Goal: Transaction & Acquisition: Purchase product/service

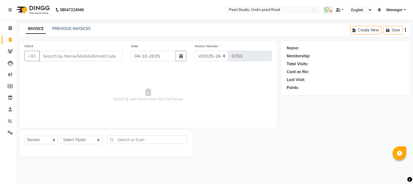
select select "5290"
select select "service"
click at [248, 154] on div at bounding box center [237, 143] width 89 height 26
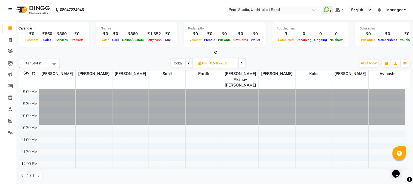
click at [12, 26] on span at bounding box center [10, 28] width 10 height 6
click at [13, 40] on span at bounding box center [10, 40] width 10 height 6
select select "service"
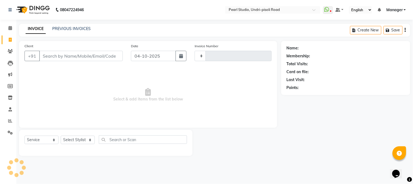
type input "0703"
select select "5290"
click at [11, 64] on icon at bounding box center [10, 62] width 5 height 5
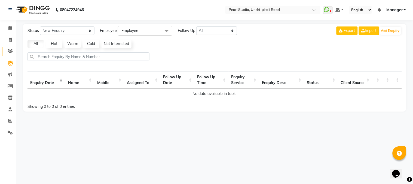
click at [9, 55] on link "Clients" at bounding box center [8, 51] width 13 height 9
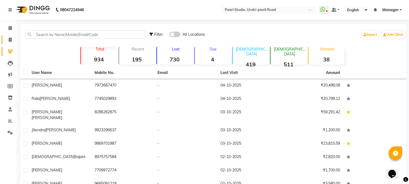
click at [10, 43] on link "Invoice" at bounding box center [8, 39] width 13 height 9
select select "5290"
select select "service"
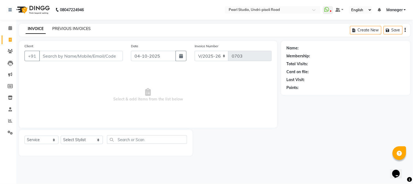
click at [60, 28] on link "PREVIOUS INVOICES" at bounding box center [71, 28] width 38 height 5
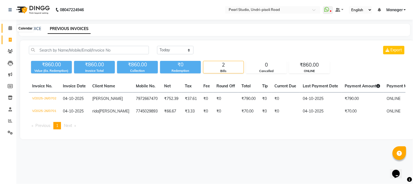
click at [10, 31] on span at bounding box center [10, 28] width 10 height 6
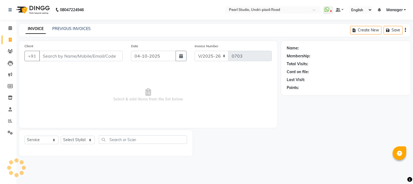
select select "5290"
select select "service"
click at [233, 126] on div "Client +91 Date 04-10-2025 Invoice Number V/2025 V/2025-26 0703 Select & add it…" at bounding box center [148, 84] width 258 height 87
click at [8, 8] on icon at bounding box center [9, 10] width 3 height 4
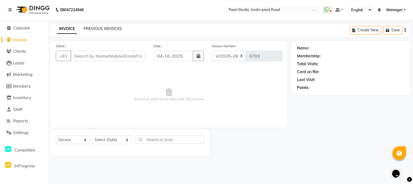
click at [106, 29] on link "PREVIOUS INVOICES" at bounding box center [103, 28] width 38 height 5
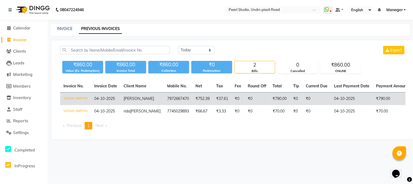
click at [373, 100] on td "₹790.00" at bounding box center [394, 98] width 42 height 13
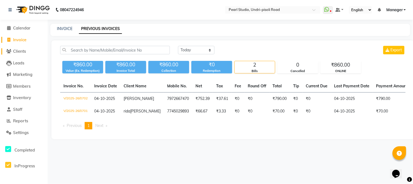
click at [20, 51] on span "Clients" at bounding box center [19, 50] width 13 height 5
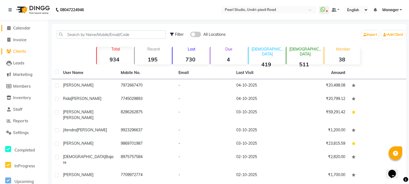
click at [21, 26] on span "Calendar" at bounding box center [21, 27] width 17 height 5
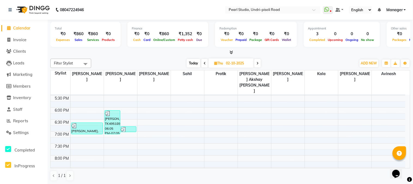
scroll to position [204, 0]
click at [258, 63] on icon at bounding box center [258, 63] width 2 height 3
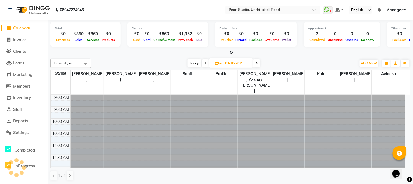
click at [258, 63] on icon at bounding box center [257, 63] width 2 height 3
type input "04-10-2025"
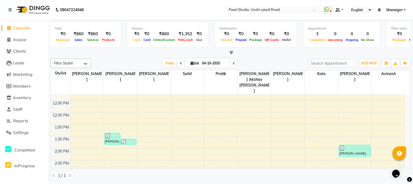
scroll to position [83, 0]
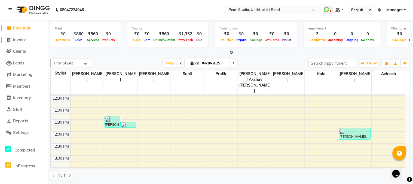
click at [18, 42] on span "Invoice" at bounding box center [19, 39] width 13 height 5
select select "5290"
select select "service"
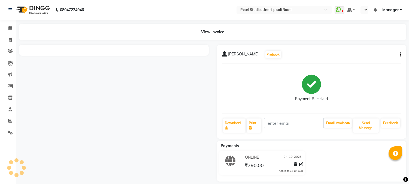
select select "en"
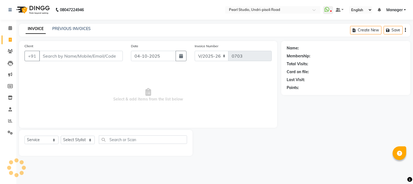
select select "5290"
select select "service"
click at [11, 10] on icon at bounding box center [9, 10] width 3 height 4
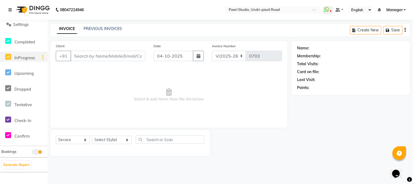
scroll to position [121, 0]
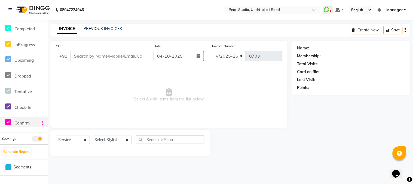
click at [23, 125] on div "Confirm" at bounding box center [12, 122] width 24 height 10
click at [45, 122] on div at bounding box center [42, 123] width 12 height 6
click at [42, 120] on div at bounding box center [42, 123] width 12 height 6
click at [22, 109] on span "Check-In" at bounding box center [22, 107] width 17 height 5
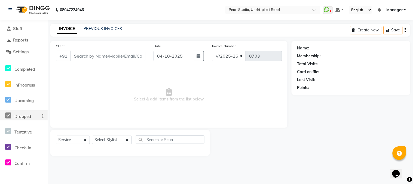
scroll to position [40, 0]
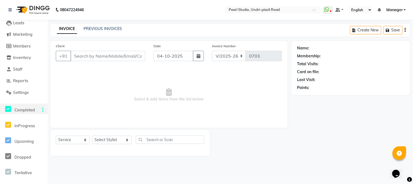
click at [6, 111] on icon at bounding box center [8, 108] width 6 height 7
click at [10, 108] on icon at bounding box center [8, 108] width 6 height 7
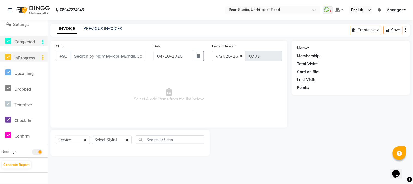
scroll to position [121, 0]
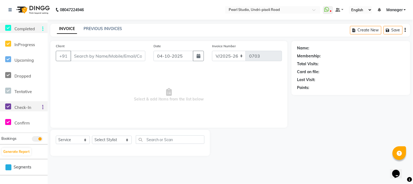
click at [39, 108] on div at bounding box center [42, 107] width 12 height 6
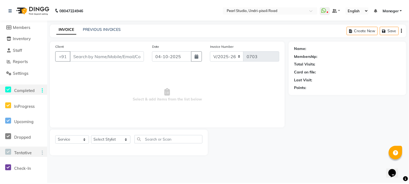
scroll to position [40, 0]
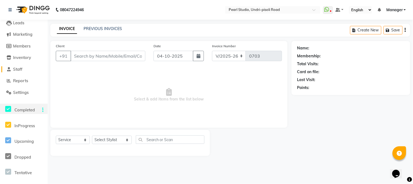
click at [18, 70] on span "Staff" at bounding box center [17, 68] width 9 height 5
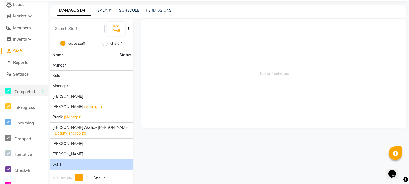
scroll to position [28, 0]
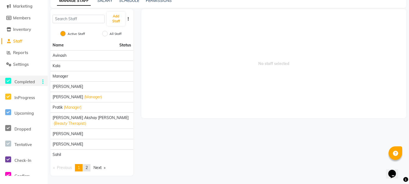
click at [85, 167] on link "page 2" at bounding box center [87, 167] width 8 height 7
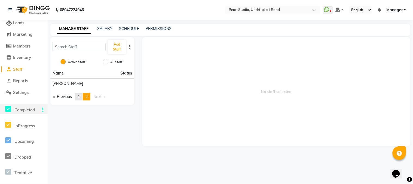
click at [83, 97] on link "page 1" at bounding box center [79, 96] width 8 height 7
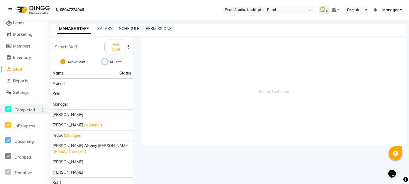
click at [105, 60] on input "All Staff" at bounding box center [104, 61] width 5 height 5
radio input "true"
radio input "false"
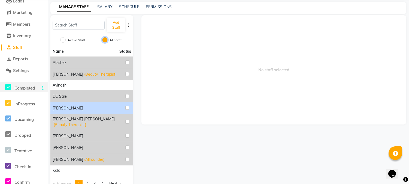
scroll to position [33, 0]
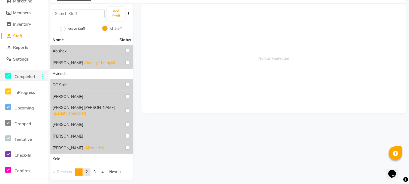
click at [88, 169] on span "2" at bounding box center [87, 171] width 2 height 5
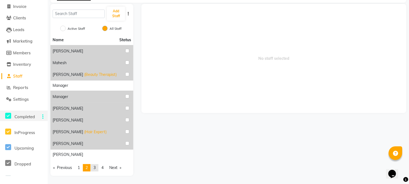
click at [93, 168] on link "page 3" at bounding box center [95, 167] width 8 height 7
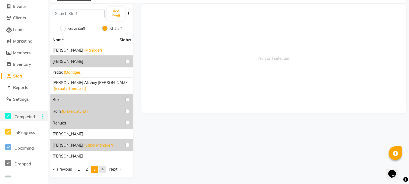
click at [101, 168] on link "page 4" at bounding box center [103, 168] width 8 height 7
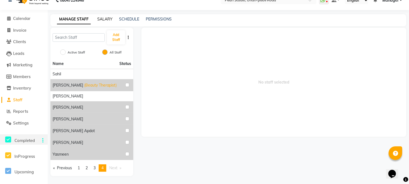
click at [103, 20] on link "SALARY" at bounding box center [104, 19] width 15 height 5
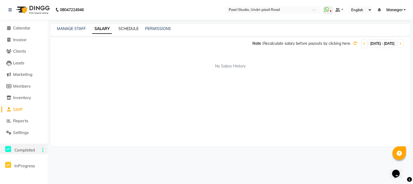
click at [130, 27] on link "SCHEDULE" at bounding box center [129, 28] width 20 height 5
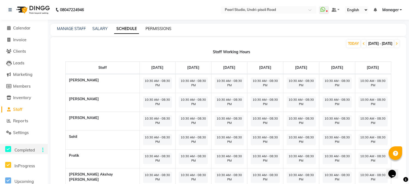
click at [155, 29] on link "PERMISSIONS" at bounding box center [158, 28] width 26 height 5
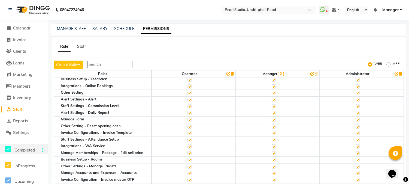
scroll to position [282, 0]
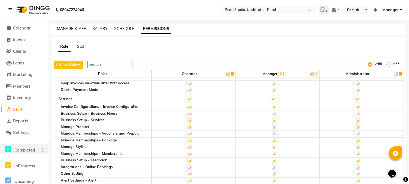
click at [71, 28] on link "MANAGE STAFF" at bounding box center [71, 28] width 29 height 5
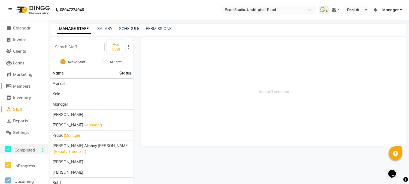
click at [23, 86] on span "Members" at bounding box center [21, 85] width 17 height 5
select select
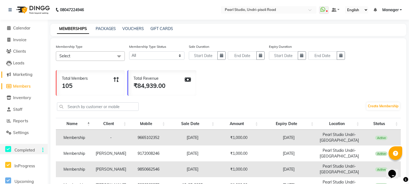
click at [27, 77] on span "Marketing" at bounding box center [22, 74] width 19 height 5
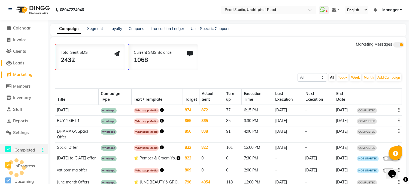
click at [22, 66] on link "Leads" at bounding box center [23, 63] width 45 height 6
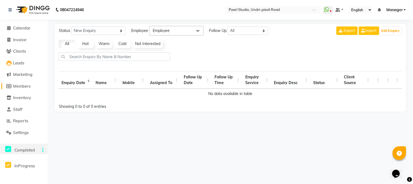
click at [27, 86] on span "Members" at bounding box center [21, 85] width 17 height 5
select select
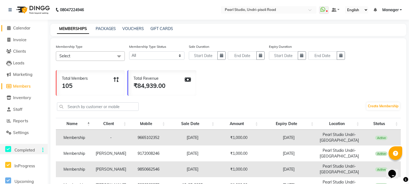
click at [30, 28] on span "Calendar" at bounding box center [21, 27] width 17 height 5
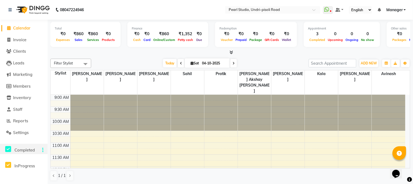
click at [191, 62] on icon at bounding box center [192, 63] width 3 height 4
select select "10"
select select "2025"
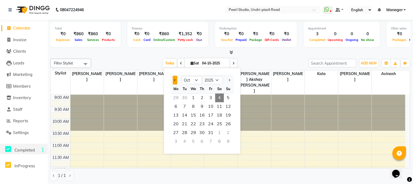
click at [175, 80] on span "Previous month" at bounding box center [175, 80] width 2 height 2
select select "9"
click at [202, 96] on span "4" at bounding box center [202, 97] width 9 height 9
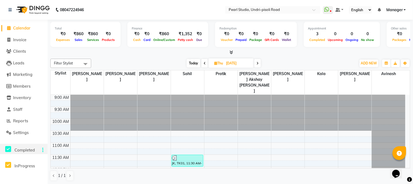
click at [197, 65] on span "Today" at bounding box center [194, 63] width 14 height 8
type input "04-10-2025"
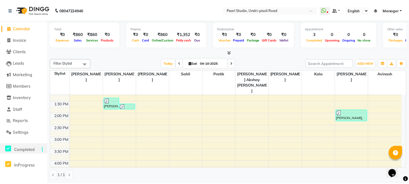
scroll to position [204, 0]
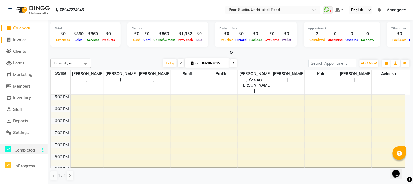
click at [20, 38] on span "Invoice" at bounding box center [19, 39] width 13 height 5
select select "5290"
select select "service"
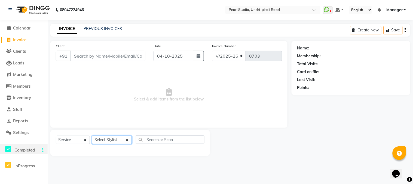
click at [122, 140] on select "Select Stylist Avinash Kala Manager [PERSON_NAME] [PERSON_NAME] [PERSON_NAME] A…" at bounding box center [112, 139] width 40 height 8
select select "90725"
click at [92, 136] on select "Select Stylist Avinash Kala Manager [PERSON_NAME] [PERSON_NAME] [PERSON_NAME] A…" at bounding box center [112, 139] width 40 height 8
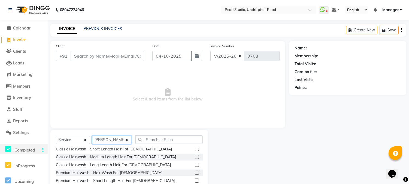
scroll to position [81, 0]
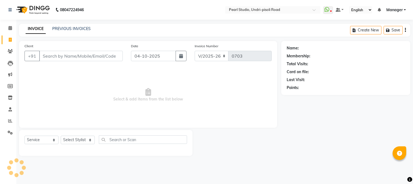
select select "5290"
select select "service"
click at [86, 143] on select "Select Stylist Avinash Kala Manager [PERSON_NAME] [PERSON_NAME] [PERSON_NAME] A…" at bounding box center [82, 139] width 42 height 8
select select "90725"
click at [61, 136] on select "Select Stylist Avinash Kala Manager [PERSON_NAME] [PERSON_NAME] [PERSON_NAME] A…" at bounding box center [82, 139] width 42 height 8
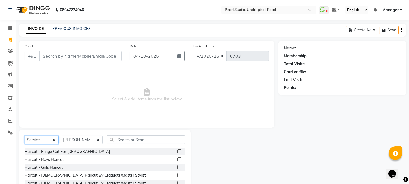
click at [39, 141] on select "Select Service Product Membership Package Voucher Prepaid Gift Card" at bounding box center [42, 139] width 34 height 8
click at [25, 136] on select "Select Service Product Membership Package Voucher Prepaid Gift Card" at bounding box center [42, 139] width 34 height 8
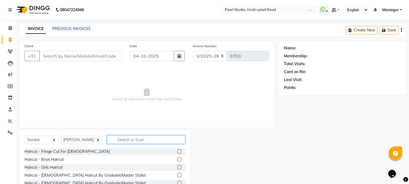
click at [127, 141] on input "text" at bounding box center [146, 139] width 78 height 8
click at [177, 166] on label at bounding box center [179, 167] width 4 height 4
click at [177, 166] on input "checkbox" at bounding box center [179, 167] width 4 height 4
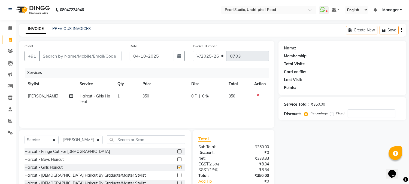
checkbox input "false"
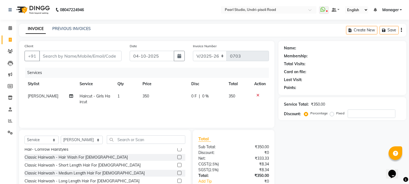
scroll to position [121, 0]
click at [177, 165] on label at bounding box center [179, 164] width 4 height 4
click at [177, 165] on input "checkbox" at bounding box center [179, 165] width 4 height 4
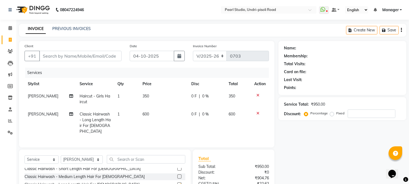
checkbox input "false"
click at [177, 167] on label at bounding box center [179, 168] width 4 height 4
click at [177, 167] on input "checkbox" at bounding box center [179, 169] width 4 height 4
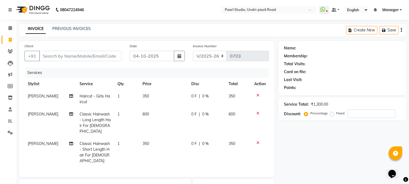
checkbox input "false"
click at [257, 114] on icon at bounding box center [257, 113] width 3 height 4
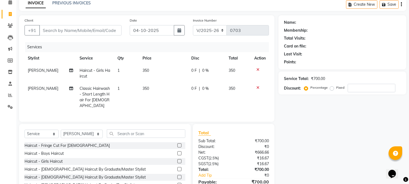
scroll to position [13, 0]
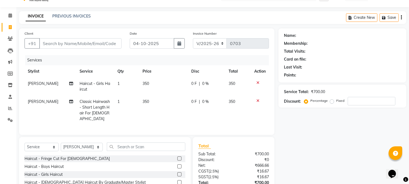
click at [177, 157] on label at bounding box center [179, 158] width 4 height 4
click at [177, 157] on input "checkbox" at bounding box center [179, 159] width 4 height 4
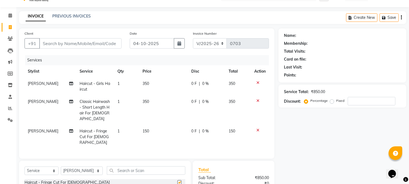
checkbox input "false"
click at [259, 128] on icon at bounding box center [257, 130] width 3 height 4
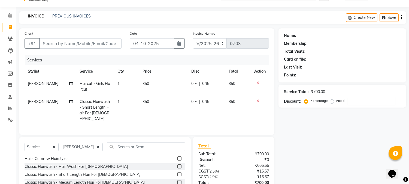
scroll to position [121, 0]
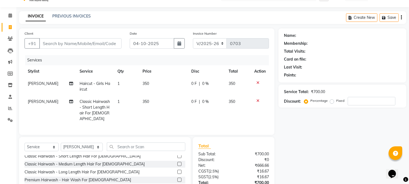
click at [177, 154] on label at bounding box center [179, 156] width 4 height 4
click at [177, 154] on input "checkbox" at bounding box center [179, 156] width 4 height 4
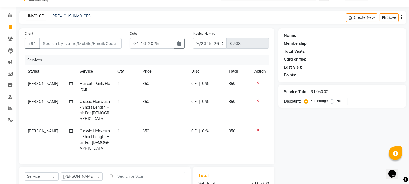
checkbox input "false"
click at [258, 128] on icon at bounding box center [257, 130] width 3 height 4
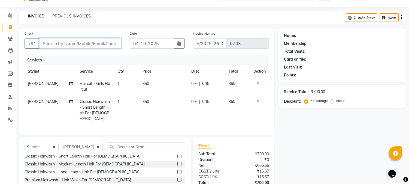
click at [88, 42] on input "Client" at bounding box center [80, 43] width 82 height 10
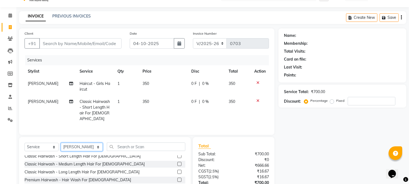
click at [90, 144] on select "Select Stylist Avinash Kala Manager [PERSON_NAME] [PERSON_NAME] [PERSON_NAME] A…" at bounding box center [82, 146] width 42 height 8
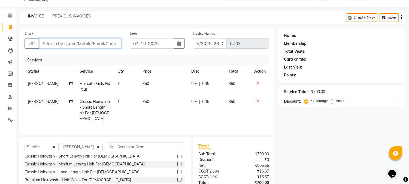
click at [68, 41] on input "Client" at bounding box center [80, 43] width 82 height 10
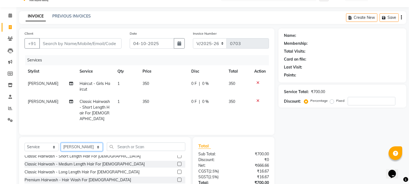
click at [90, 144] on select "Select Stylist Avinash Kala Manager [PERSON_NAME] [PERSON_NAME] [PERSON_NAME] A…" at bounding box center [82, 146] width 42 height 8
click at [295, 130] on div "Name: Membership: Total Visits: Card on file: Last Visit: Points: Service Total…" at bounding box center [344, 122] width 132 height 189
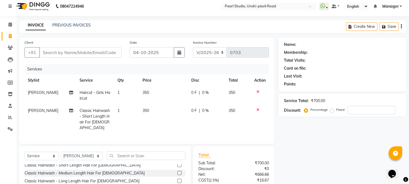
scroll to position [0, 0]
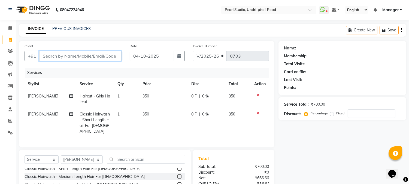
click at [48, 54] on input "Client" at bounding box center [80, 56] width 82 height 10
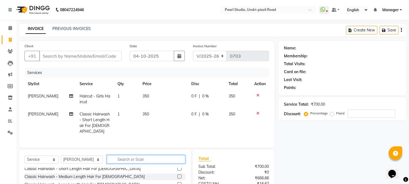
click at [129, 156] on input "text" at bounding box center [146, 159] width 78 height 8
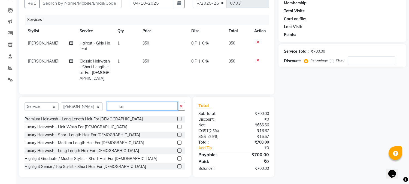
scroll to position [162, 0]
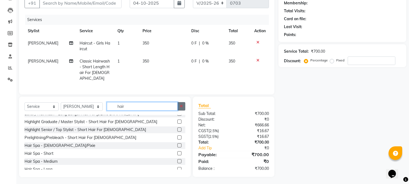
type input "hair"
click at [179, 104] on button "button" at bounding box center [181, 106] width 8 height 8
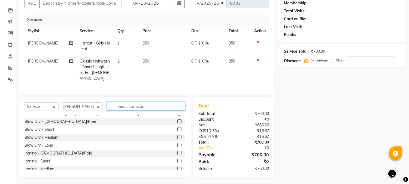
click at [113, 106] on input "text" at bounding box center [146, 106] width 78 height 8
click at [107, 105] on input "text" at bounding box center [146, 106] width 78 height 8
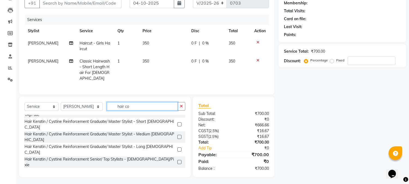
scroll to position [53, 0]
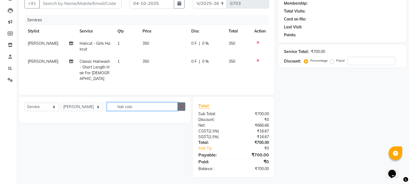
type input "hair colo"
click at [180, 107] on icon "button" at bounding box center [181, 106] width 3 height 4
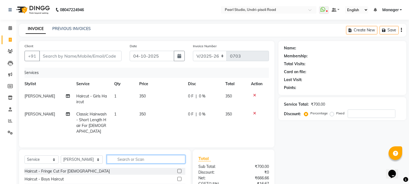
scroll to position [0, 4]
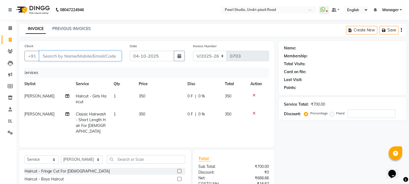
click at [66, 55] on input "Client" at bounding box center [80, 56] width 82 height 10
type input "9"
type input "0"
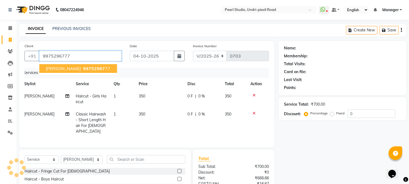
type input "9975296777"
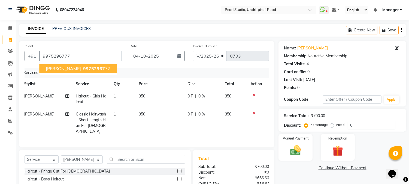
click at [83, 69] on span "99752967" at bounding box center [94, 68] width 22 height 5
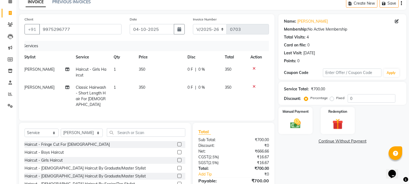
scroll to position [53, 0]
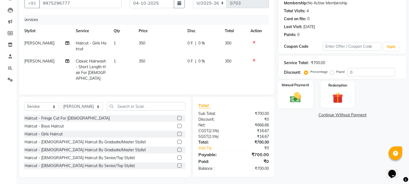
click at [297, 99] on img at bounding box center [296, 97] width 18 height 13
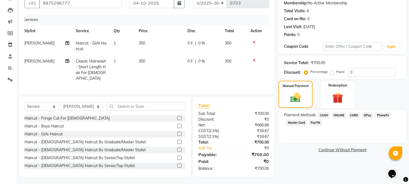
click at [343, 116] on span "ONLINE" at bounding box center [339, 115] width 14 height 6
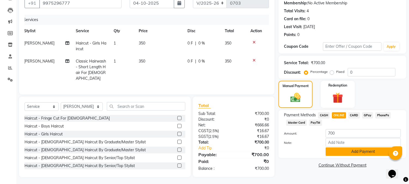
click at [355, 154] on button "Add Payment" at bounding box center [363, 151] width 75 height 8
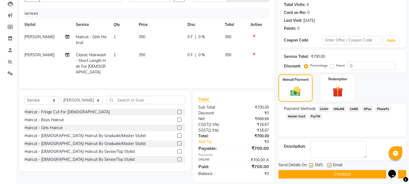
scroll to position [64, 0]
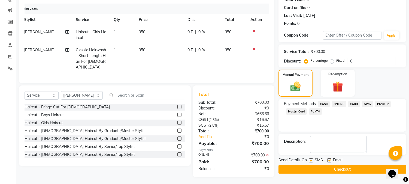
click at [342, 104] on span "ONLINE" at bounding box center [339, 104] width 14 height 6
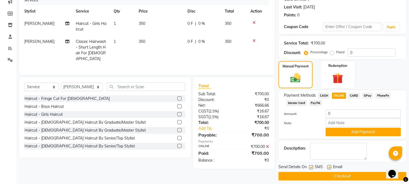
scroll to position [77, 0]
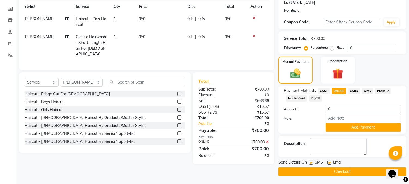
click at [344, 170] on button "Checkout" at bounding box center [342, 171] width 128 height 8
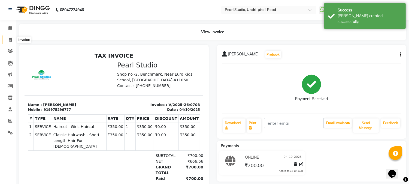
click at [10, 40] on icon at bounding box center [10, 40] width 3 height 4
select select "5290"
select select "service"
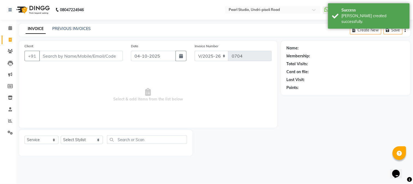
click at [87, 56] on input "Client" at bounding box center [81, 56] width 84 height 10
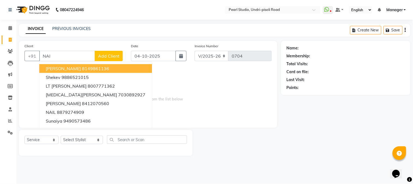
click at [59, 69] on span "Naina Ahuja" at bounding box center [63, 68] width 35 height 5
type input "8149861136"
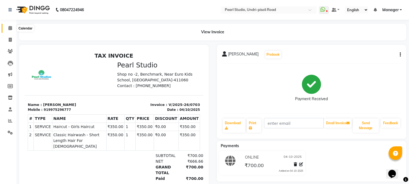
click at [8, 28] on span at bounding box center [10, 28] width 10 height 6
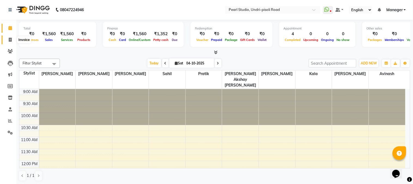
click at [13, 40] on span at bounding box center [10, 40] width 10 height 6
select select "service"
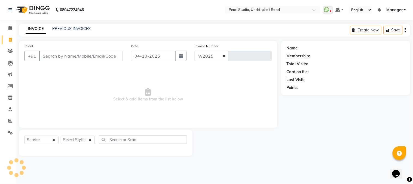
select select "5290"
type input "0704"
click at [69, 28] on link "PREVIOUS INVOICES" at bounding box center [71, 28] width 38 height 5
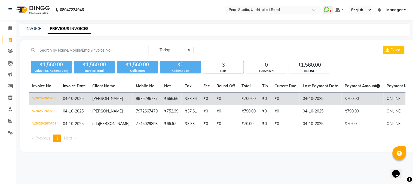
click at [54, 100] on td "V/2025-26/0703" at bounding box center [44, 98] width 31 height 13
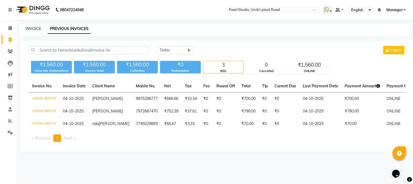
click at [37, 26] on link "INVOICE" at bounding box center [34, 28] width 16 height 5
select select "5290"
select select "service"
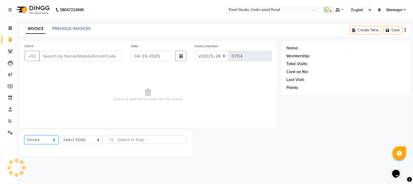
click at [54, 139] on select "Select Service Product Membership Package Voucher Prepaid Gift Card" at bounding box center [42, 139] width 34 height 8
click at [25, 136] on select "Select Service Product Membership Package Voucher Prepaid Gift Card" at bounding box center [42, 139] width 34 height 8
click at [89, 140] on select "Select Stylist Avinash Kala Manager [PERSON_NAME] [PERSON_NAME] [PERSON_NAME] A…" at bounding box center [82, 139] width 42 height 8
select select "63726"
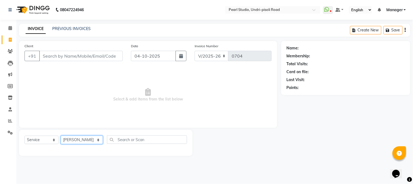
click at [61, 136] on select "Select Stylist Avinash Kala Manager [PERSON_NAME] [PERSON_NAME] [PERSON_NAME] A…" at bounding box center [82, 139] width 42 height 8
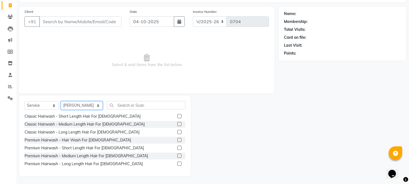
scroll to position [121, 0]
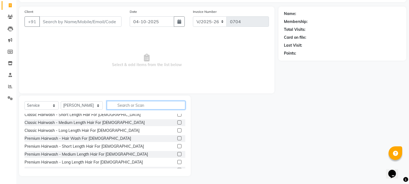
click at [119, 105] on input "text" at bounding box center [146, 105] width 78 height 8
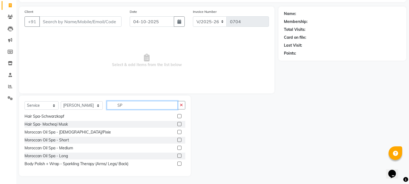
scroll to position [56, 0]
type input "SP"
click at [177, 123] on label at bounding box center [179, 124] width 4 height 4
click at [177, 123] on input "checkbox" at bounding box center [179, 125] width 4 height 4
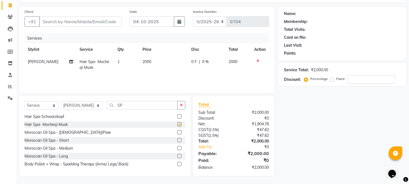
checkbox input "false"
click at [123, 107] on input "SP" at bounding box center [142, 105] width 71 height 8
type input "S"
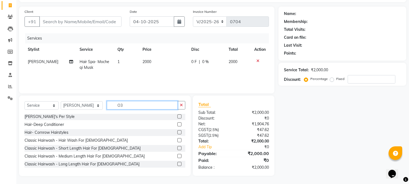
scroll to position [34, 0]
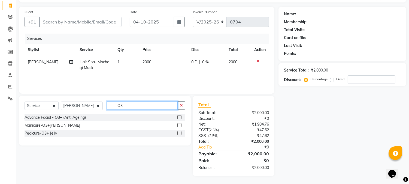
type input "O3"
click at [180, 116] on label at bounding box center [179, 117] width 4 height 4
click at [180, 116] on input "checkbox" at bounding box center [179, 118] width 4 height 4
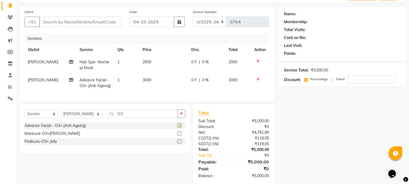
checkbox input "false"
click at [119, 118] on input "O3" at bounding box center [142, 113] width 71 height 8
type input "O"
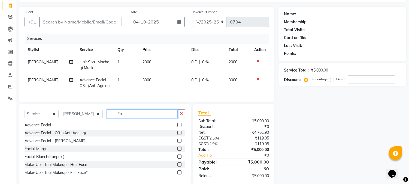
scroll to position [53, 0]
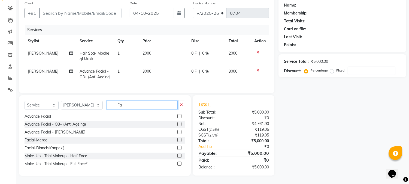
type input "Fa"
click at [177, 124] on label at bounding box center [179, 124] width 4 height 4
click at [177, 124] on input "checkbox" at bounding box center [179, 124] width 4 height 4
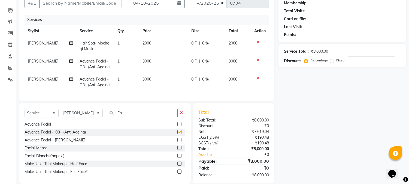
checkbox input "false"
click at [256, 80] on icon at bounding box center [257, 78] width 3 height 4
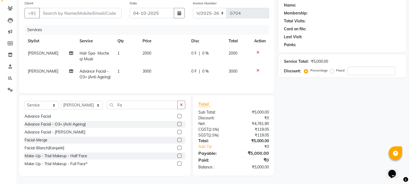
scroll to position [0, 0]
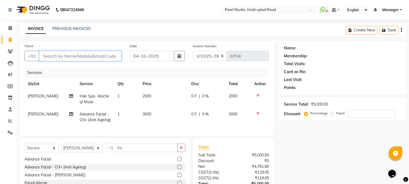
click at [102, 55] on input "Client" at bounding box center [80, 56] width 82 height 10
click at [63, 28] on link "PREVIOUS INVOICES" at bounding box center [71, 28] width 38 height 5
click at [71, 25] on div "INVOICE PREVIOUS INVOICES Create New Save" at bounding box center [212, 30] width 387 height 13
click at [72, 29] on link "PREVIOUS INVOICES" at bounding box center [71, 28] width 38 height 5
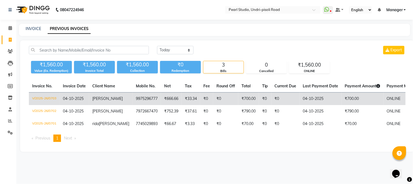
click at [68, 96] on span "04-10-2025" at bounding box center [73, 98] width 21 height 5
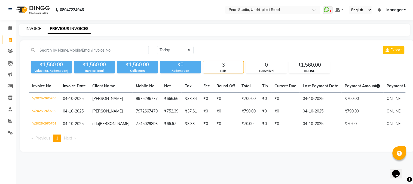
click at [34, 28] on link "INVOICE" at bounding box center [34, 28] width 16 height 5
select select "5290"
select select "service"
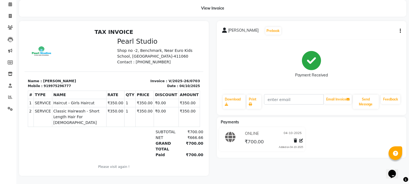
click at [228, 28] on span "[PERSON_NAME]" at bounding box center [243, 32] width 31 height 8
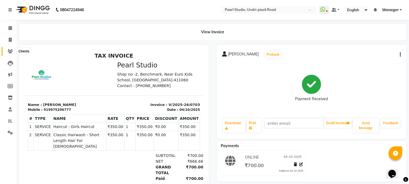
click at [9, 51] on icon at bounding box center [10, 51] width 5 height 4
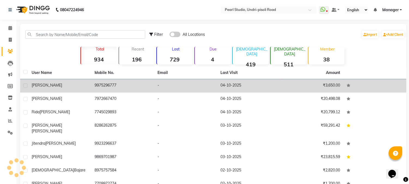
click at [227, 86] on td "04-10-2025" at bounding box center [248, 85] width 63 height 13
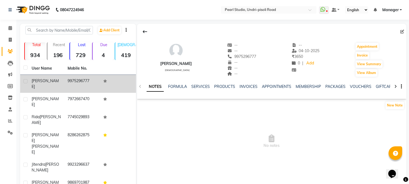
click at [25, 80] on label at bounding box center [25, 81] width 4 height 4
click at [25, 80] on input "checkbox" at bounding box center [25, 82] width 4 height 4
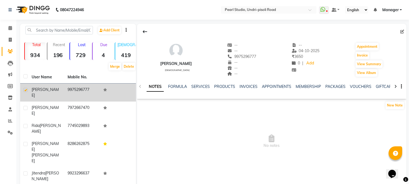
click at [26, 90] on label at bounding box center [25, 90] width 4 height 4
click at [26, 90] on input "checkbox" at bounding box center [25, 90] width 4 height 4
checkbox input "false"
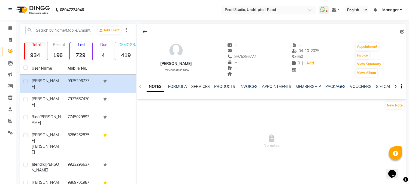
click at [200, 87] on link "SERVICES" at bounding box center [200, 86] width 19 height 5
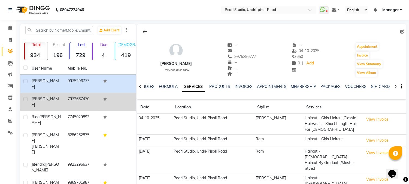
click at [40, 96] on span "[PERSON_NAME]" at bounding box center [45, 101] width 27 height 11
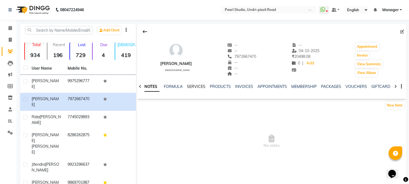
click at [198, 85] on link "SERVICES" at bounding box center [196, 86] width 19 height 5
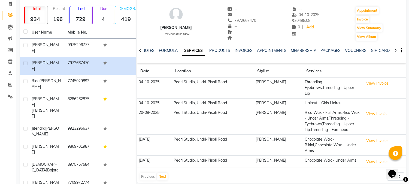
scroll to position [57, 0]
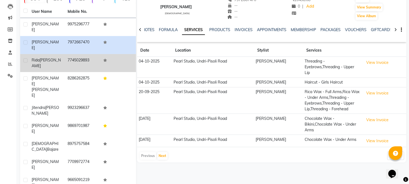
click at [43, 57] on span "[PERSON_NAME]" at bounding box center [46, 62] width 29 height 11
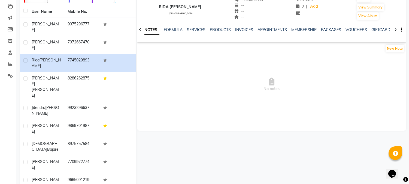
click at [199, 26] on div "NOTES FORMULA SERVICES PRODUCTS INVOICES APPOINTMENTS MEMBERSHIP PACKAGES VOUCH…" at bounding box center [271, 29] width 269 height 19
click at [199, 28] on link "SERVICES" at bounding box center [196, 29] width 19 height 5
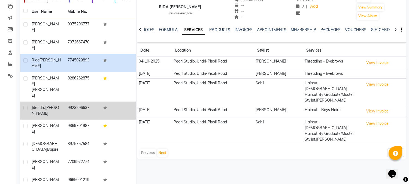
click at [40, 105] on span "Bhalerao" at bounding box center [46, 110] width 28 height 11
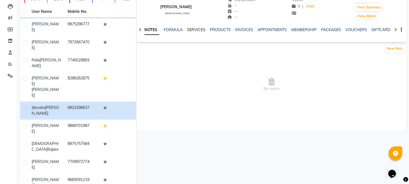
click at [189, 30] on link "SERVICES" at bounding box center [196, 29] width 19 height 5
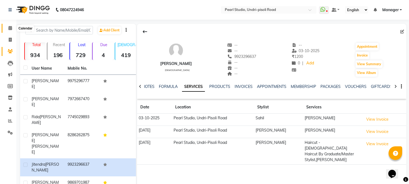
click at [10, 29] on icon at bounding box center [10, 28] width 4 height 4
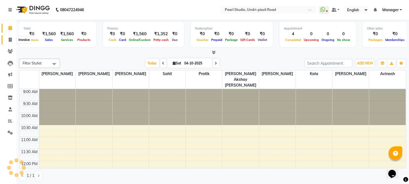
click at [10, 40] on icon at bounding box center [10, 40] width 3 height 4
select select "service"
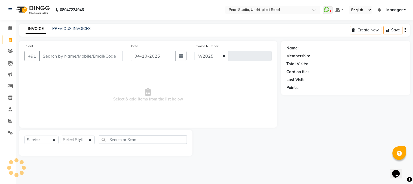
select select "5290"
type input "0704"
click at [89, 140] on select "Select Stylist Avinash Kala Manager Nikhil Gulhane Nitu Rai Pratik Pratima Aksh…" at bounding box center [82, 139] width 42 height 8
select select "63726"
click at [61, 136] on select "Select Stylist Avinash Kala Manager Nikhil Gulhane Nitu Rai Pratik Pratima Aksh…" at bounding box center [82, 139] width 42 height 8
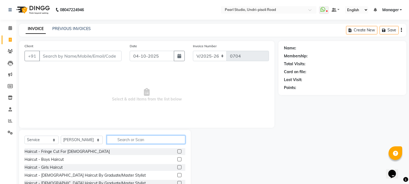
click at [130, 141] on input "text" at bounding box center [146, 139] width 78 height 8
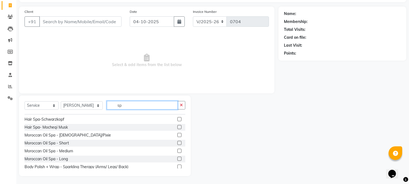
scroll to position [56, 0]
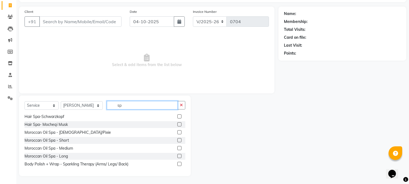
type input "sp"
click at [177, 123] on label at bounding box center [179, 124] width 4 height 4
click at [177, 123] on input "checkbox" at bounding box center [179, 125] width 4 height 4
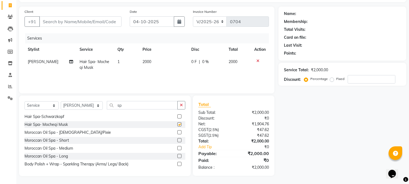
checkbox input "false"
click at [177, 155] on label at bounding box center [179, 156] width 4 height 4
click at [177, 155] on input "checkbox" at bounding box center [179, 156] width 4 height 4
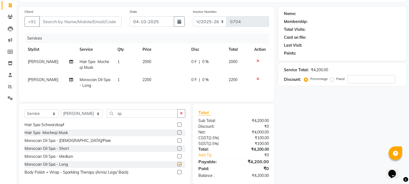
checkbox input "false"
click at [256, 78] on icon at bounding box center [257, 79] width 3 height 4
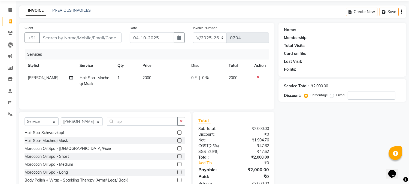
scroll to position [34, 0]
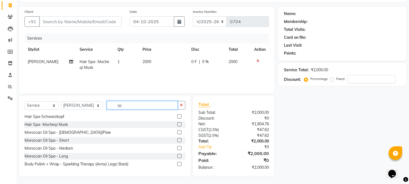
click at [120, 106] on input "sp" at bounding box center [142, 105] width 71 height 8
type input "s"
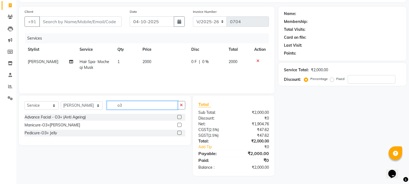
scroll to position [0, 0]
type input "o3"
click at [179, 115] on label at bounding box center [179, 117] width 4 height 4
click at [179, 116] on input "checkbox" at bounding box center [179, 118] width 4 height 4
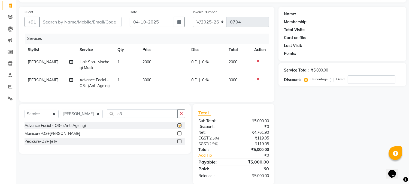
checkbox input "false"
click at [181, 115] on icon "button" at bounding box center [181, 113] width 3 height 4
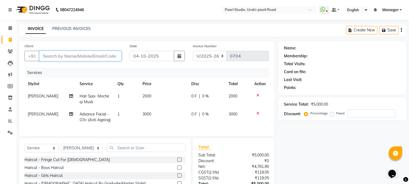
click at [76, 59] on input "Client" at bounding box center [80, 56] width 82 height 10
click at [74, 28] on link "PREVIOUS INVOICES" at bounding box center [71, 28] width 38 height 5
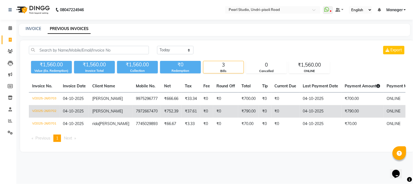
click at [100, 112] on span "[PERSON_NAME]" at bounding box center [107, 110] width 31 height 5
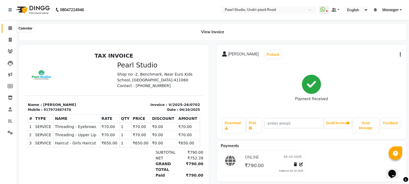
click at [13, 29] on span at bounding box center [10, 28] width 10 height 6
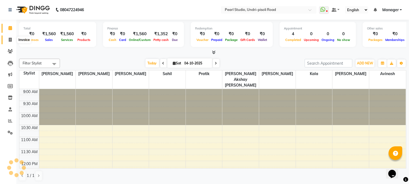
click at [10, 41] on icon at bounding box center [10, 40] width 3 height 4
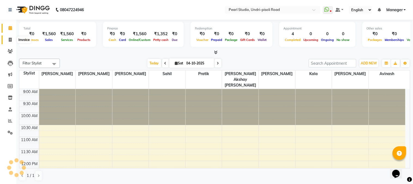
select select "service"
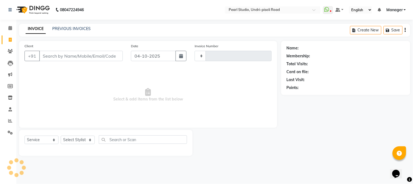
type input "0704"
select select "5290"
click at [71, 29] on link "PREVIOUS INVOICES" at bounding box center [71, 28] width 38 height 5
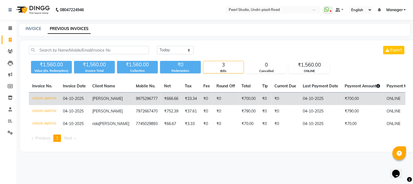
click at [97, 101] on span "[PERSON_NAME]" at bounding box center [107, 98] width 31 height 5
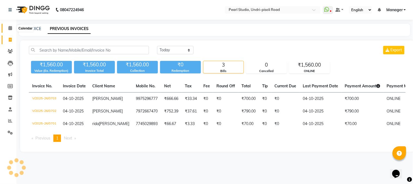
click at [11, 28] on icon at bounding box center [10, 28] width 4 height 4
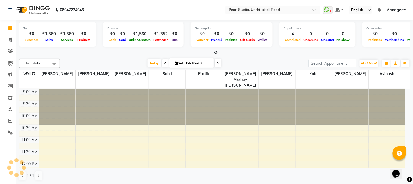
scroll to position [194, 0]
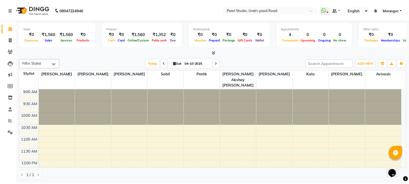
scroll to position [40, 0]
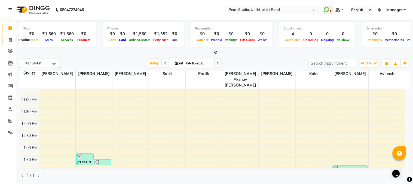
click at [13, 38] on span at bounding box center [10, 40] width 10 height 6
select select "service"
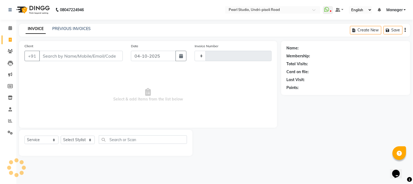
type input "0704"
select select "5290"
click at [82, 28] on link "PREVIOUS INVOICES" at bounding box center [71, 28] width 38 height 5
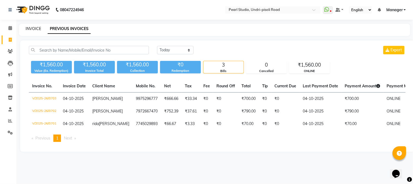
click at [38, 29] on link "INVOICE" at bounding box center [34, 28] width 16 height 5
select select "service"
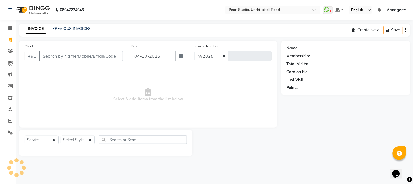
select select "5290"
type input "0704"
click at [59, 58] on input "Client" at bounding box center [81, 56] width 84 height 10
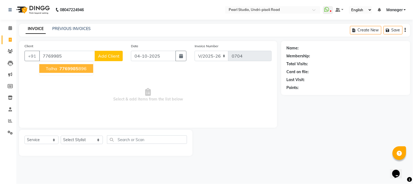
click at [64, 70] on span "7769985" at bounding box center [68, 68] width 19 height 5
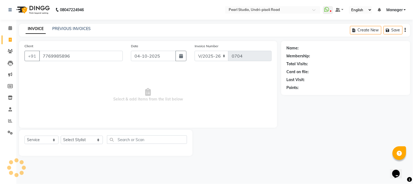
type input "7769985896"
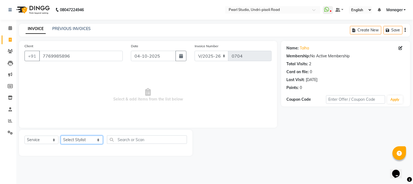
click at [84, 141] on select "Select Stylist Avinash Kala Manager [PERSON_NAME] [PERSON_NAME] [PERSON_NAME] A…" at bounding box center [82, 139] width 42 height 8
select select "90725"
click at [61, 136] on select "Select Stylist Avinash Kala Manager [PERSON_NAME] [PERSON_NAME] [PERSON_NAME] A…" at bounding box center [82, 139] width 42 height 8
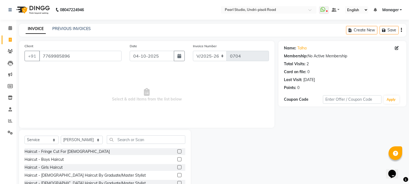
click at [177, 157] on label at bounding box center [179, 159] width 4 height 4
click at [177, 157] on input "checkbox" at bounding box center [179, 159] width 4 height 4
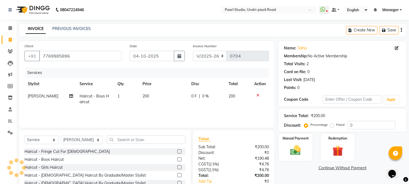
click at [177, 160] on label at bounding box center [179, 159] width 4 height 4
click at [177, 160] on input "checkbox" at bounding box center [179, 159] width 4 height 4
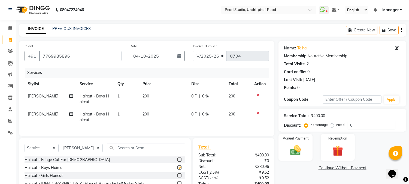
checkbox input "false"
click at [258, 113] on icon at bounding box center [257, 113] width 3 height 4
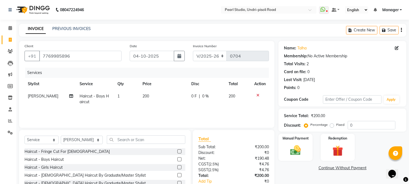
click at [177, 173] on label at bounding box center [179, 175] width 4 height 4
click at [177, 173] on input "checkbox" at bounding box center [179, 175] width 4 height 4
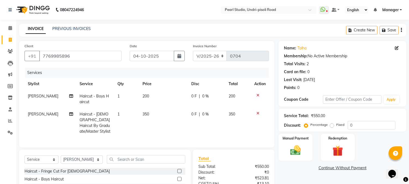
checkbox input "false"
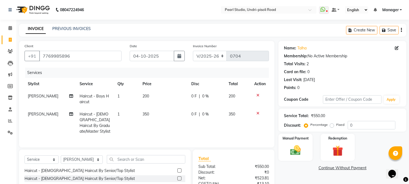
click at [177, 177] on label at bounding box center [179, 178] width 4 height 4
click at [177, 177] on input "checkbox" at bounding box center [179, 179] width 4 height 4
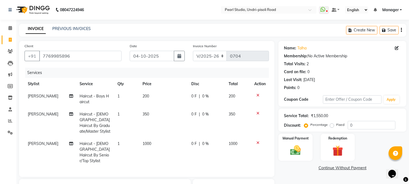
checkbox input "false"
click at [256, 141] on icon at bounding box center [257, 143] width 3 height 4
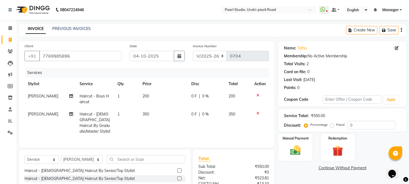
click at [257, 110] on td at bounding box center [260, 122] width 18 height 29
click at [258, 112] on icon at bounding box center [257, 113] width 3 height 4
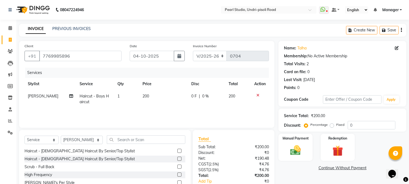
scroll to position [34, 0]
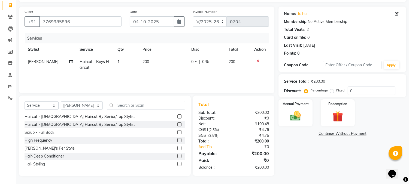
click at [177, 116] on label at bounding box center [179, 116] width 4 height 4
click at [177, 116] on input "checkbox" at bounding box center [179, 117] width 4 height 4
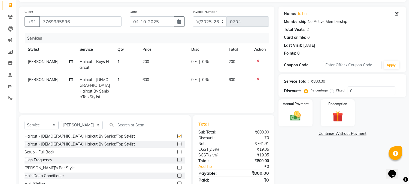
checkbox input "false"
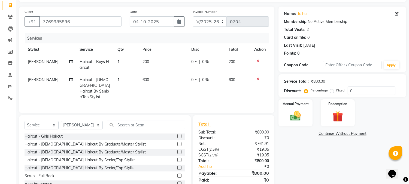
scroll to position [0, 0]
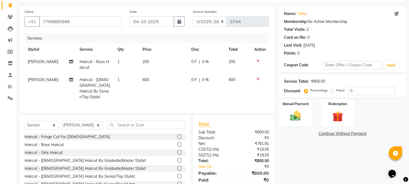
click at [177, 159] on label at bounding box center [179, 160] width 4 height 4
click at [177, 159] on input "checkbox" at bounding box center [179, 161] width 4 height 4
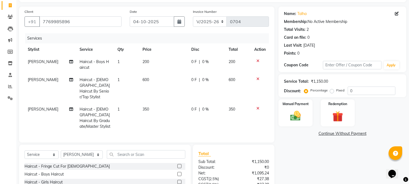
checkbox input "false"
click at [177, 172] on label at bounding box center [179, 174] width 4 height 4
click at [177, 172] on input "checkbox" at bounding box center [179, 174] width 4 height 4
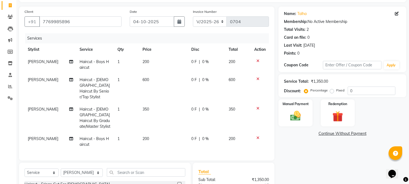
checkbox input "false"
click at [258, 60] on icon at bounding box center [257, 61] width 3 height 4
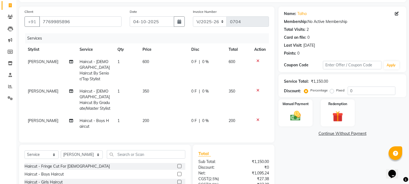
click at [258, 60] on icon at bounding box center [257, 61] width 3 height 4
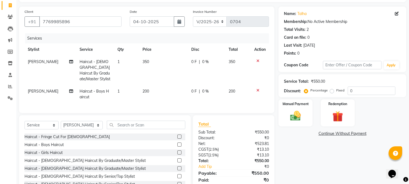
click at [258, 60] on icon at bounding box center [257, 61] width 3 height 4
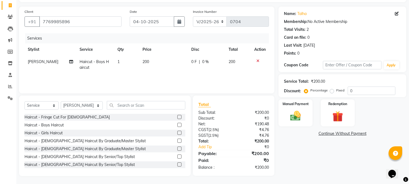
click at [236, 63] on td "200" at bounding box center [239, 65] width 26 height 18
select select "90725"
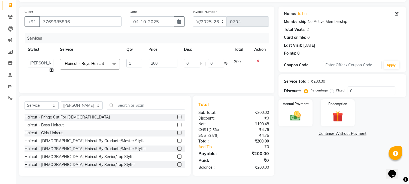
click at [242, 62] on td "200" at bounding box center [241, 66] width 20 height 21
click at [238, 62] on span "200" at bounding box center [237, 61] width 7 height 5
drag, startPoint x: 241, startPoint y: 59, endPoint x: 230, endPoint y: 60, distance: 10.9
click at [230, 60] on tr "[PERSON_NAME] Manager [PERSON_NAME] [PERSON_NAME] [PERSON_NAME] Akshay [PERSON_…" at bounding box center [147, 66] width 244 height 21
click at [166, 71] on td "200" at bounding box center [162, 66] width 35 height 21
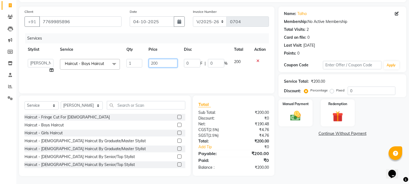
drag, startPoint x: 166, startPoint y: 64, endPoint x: 144, endPoint y: 62, distance: 22.1
click at [144, 62] on tr "[PERSON_NAME] Manager [PERSON_NAME] [PERSON_NAME] [PERSON_NAME] Akshay [PERSON_…" at bounding box center [147, 66] width 244 height 21
type input "300"
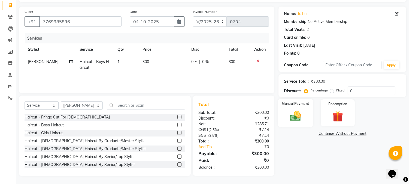
click at [293, 115] on img at bounding box center [296, 116] width 18 height 13
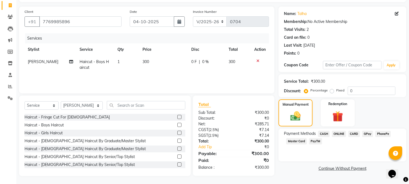
click at [338, 133] on span "ONLINE" at bounding box center [339, 133] width 14 height 6
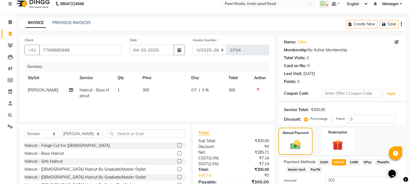
scroll to position [46, 0]
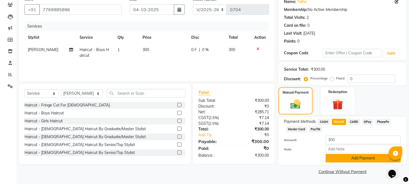
click at [361, 159] on button "Add Payment" at bounding box center [363, 158] width 75 height 8
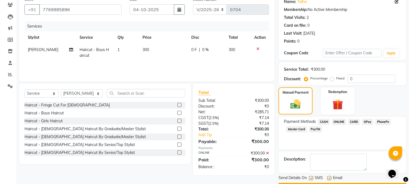
scroll to position [61, 0]
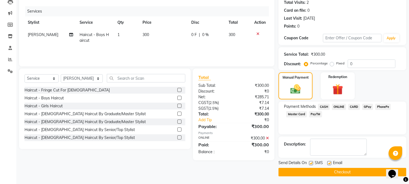
click at [353, 171] on button "Checkout" at bounding box center [342, 172] width 128 height 8
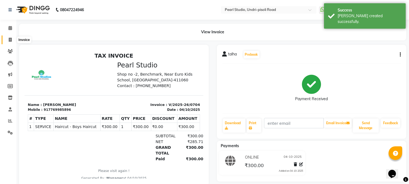
click at [13, 39] on span at bounding box center [10, 40] width 10 height 6
select select "5290"
select select "service"
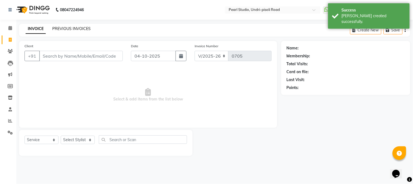
click at [80, 27] on link "PREVIOUS INVOICES" at bounding box center [71, 28] width 38 height 5
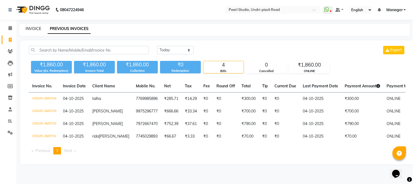
click at [33, 29] on link "INVOICE" at bounding box center [34, 28] width 16 height 5
select select "service"
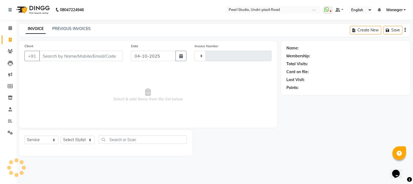
type input "0705"
select select "5290"
click at [89, 138] on select "Select Stylist Avinash Kala Manager [PERSON_NAME] [PERSON_NAME] [PERSON_NAME] A…" at bounding box center [82, 139] width 42 height 8
select select "63726"
click at [61, 136] on select "Select Stylist Avinash Kala Manager [PERSON_NAME] [PERSON_NAME] [PERSON_NAME] A…" at bounding box center [82, 139] width 42 height 8
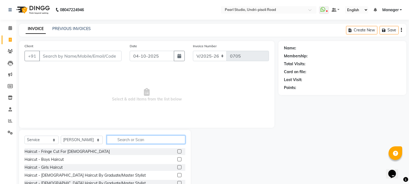
drag, startPoint x: 142, startPoint y: 135, endPoint x: 146, endPoint y: 127, distance: 9.5
click at [143, 135] on div "Select Service Product Membership Package Voucher Prepaid Gift Card Select Styl…" at bounding box center [105, 170] width 172 height 80
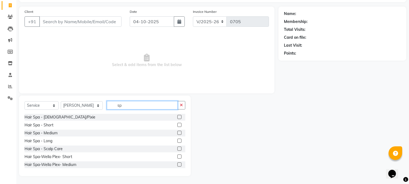
scroll to position [40, 0]
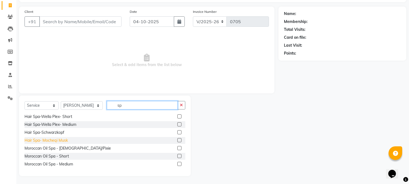
type input "sp"
click at [62, 138] on div "Hair Spa- Mocheqi Musk" at bounding box center [46, 140] width 43 height 6
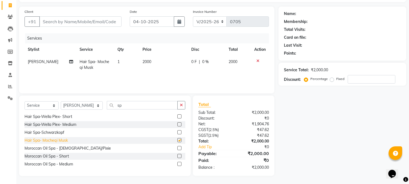
checkbox input "false"
click at [118, 105] on input "sp" at bounding box center [142, 105] width 71 height 8
type input "s"
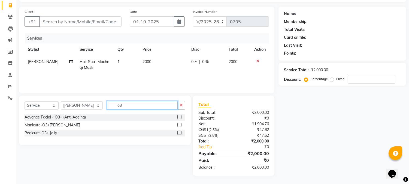
scroll to position [0, 0]
type input "o3"
click at [178, 116] on label at bounding box center [179, 117] width 4 height 4
click at [178, 116] on input "checkbox" at bounding box center [179, 118] width 4 height 4
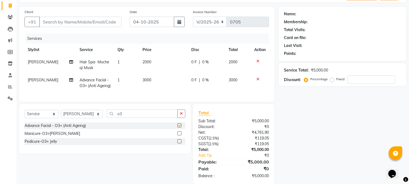
checkbox input "false"
click at [369, 108] on div "Name: Membership: Total Visits: Card on file: Last Visit: Points: Service Total…" at bounding box center [344, 95] width 132 height 177
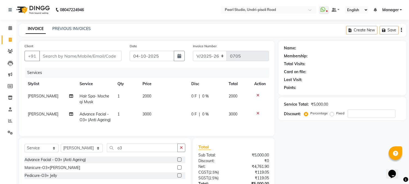
drag, startPoint x: 85, startPoint y: 61, endPoint x: 87, endPoint y: 56, distance: 5.3
click at [86, 61] on div "Client +91" at bounding box center [72, 54] width 105 height 22
click at [87, 56] on input "Client" at bounding box center [80, 56] width 82 height 10
click at [9, 53] on span at bounding box center [10, 51] width 10 height 6
click at [12, 30] on span at bounding box center [10, 28] width 10 height 6
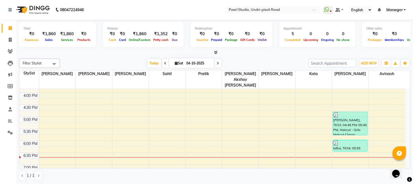
scroll to position [123, 0]
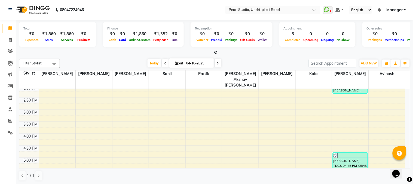
click at [33, 31] on div "₹0" at bounding box center [31, 34] width 17 height 6
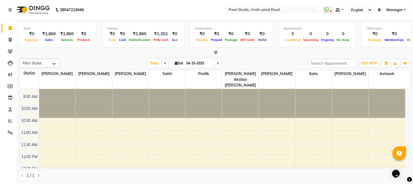
scroll to position [0, 0]
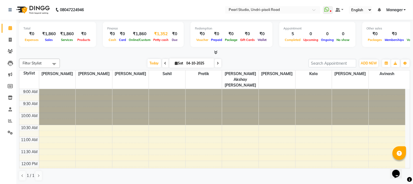
click at [161, 33] on div "₹1,352" at bounding box center [161, 34] width 18 height 6
select select "4203"
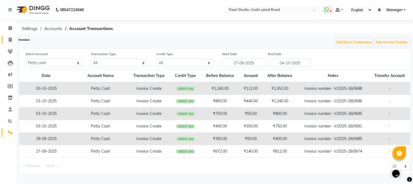
click at [10, 40] on icon at bounding box center [10, 40] width 3 height 4
select select "5290"
select select "service"
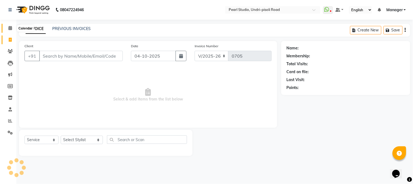
click at [8, 29] on icon at bounding box center [10, 28] width 4 height 4
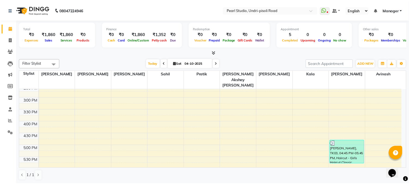
scroll to position [43, 0]
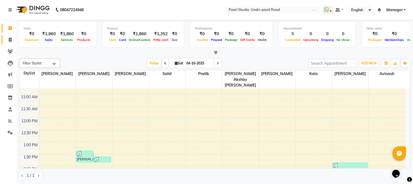
click at [11, 36] on link "Invoice" at bounding box center [8, 39] width 13 height 9
select select "5290"
select select "service"
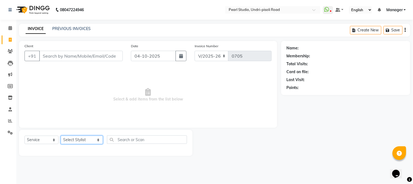
click at [91, 140] on select "Select Stylist Avinash Kala Manager [PERSON_NAME] [PERSON_NAME] [PERSON_NAME] A…" at bounding box center [82, 139] width 42 height 8
select select "63726"
click at [61, 136] on select "Select Stylist Avinash Kala Manager [PERSON_NAME] [PERSON_NAME] [PERSON_NAME] A…" at bounding box center [82, 139] width 42 height 8
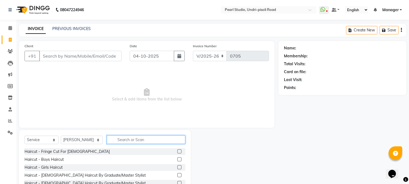
click at [132, 140] on input "text" at bounding box center [146, 139] width 78 height 8
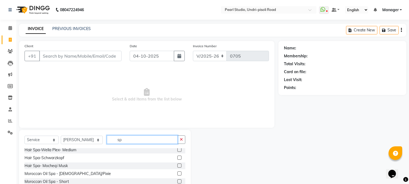
scroll to position [56, 0]
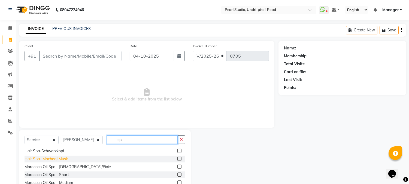
type input "sp"
click at [67, 159] on div "Hair Spa- Mocheqi Musk" at bounding box center [46, 159] width 43 height 6
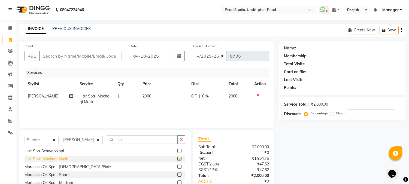
checkbox input "false"
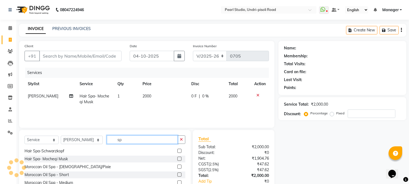
click at [119, 142] on input "sp" at bounding box center [142, 139] width 71 height 8
type input "s"
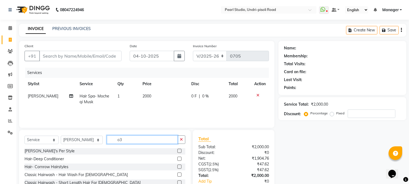
scroll to position [0, 0]
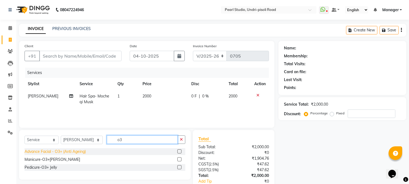
type input "o3"
click at [83, 151] on div "Advance Facial - O3+ (Anti Ageing)" at bounding box center [55, 151] width 61 height 6
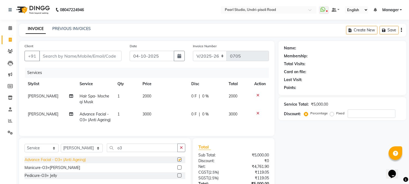
checkbox input "false"
click at [98, 58] on input "Client" at bounding box center [80, 56] width 82 height 10
type input "s"
type input "0"
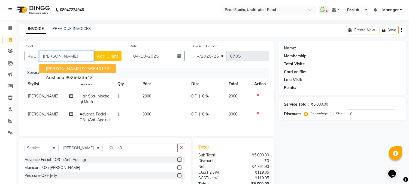
click at [82, 68] on ngb-highlight "9156643173" at bounding box center [95, 68] width 27 height 5
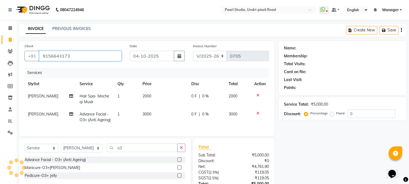
type input "9156643173"
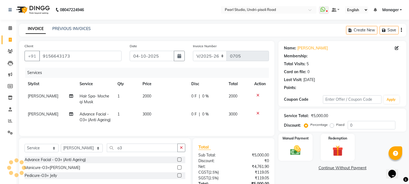
select select "1: Object"
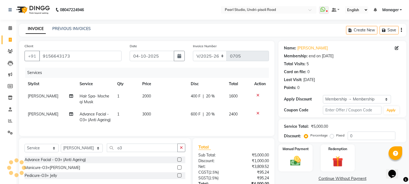
type input "20"
click at [77, 31] on link "PREVIOUS INVOICES" at bounding box center [71, 28] width 38 height 5
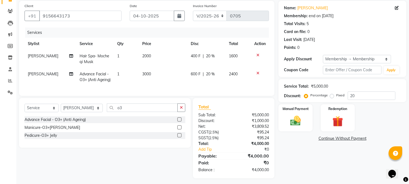
scroll to position [53, 0]
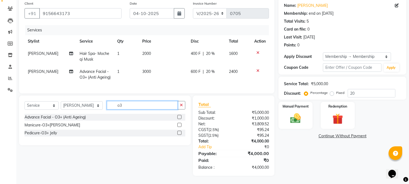
click at [156, 102] on input "o3" at bounding box center [142, 105] width 71 height 8
type input "o"
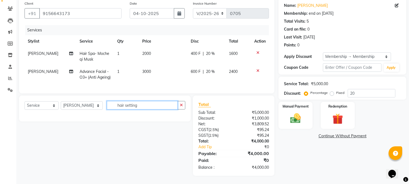
click at [143, 106] on input "hair setting" at bounding box center [142, 105] width 71 height 8
type input "h"
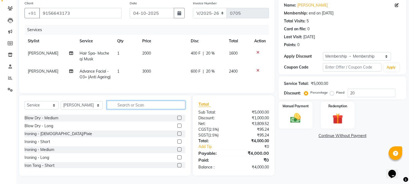
scroll to position [202, 0]
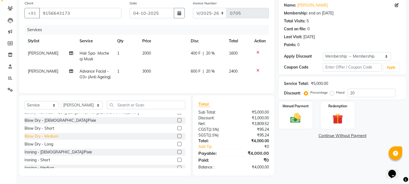
click at [54, 136] on div "Blow Dry - Medium" at bounding box center [42, 136] width 34 height 6
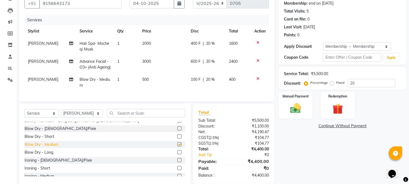
checkbox input "false"
click at [257, 80] on icon at bounding box center [257, 79] width 3 height 4
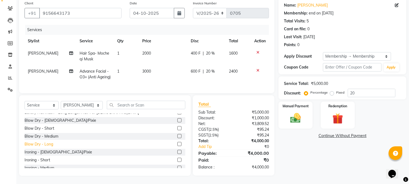
click at [45, 143] on div "Blow Dry - Long" at bounding box center [39, 144] width 29 height 6
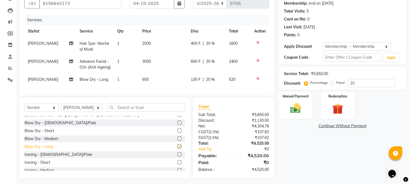
checkbox input "false"
click at [257, 80] on icon at bounding box center [257, 79] width 3 height 4
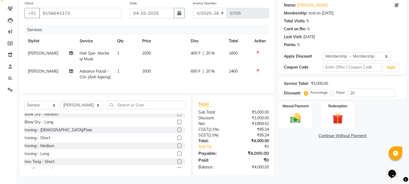
scroll to position [242, 0]
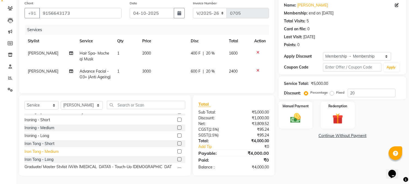
click at [54, 152] on div "Iron Tong - Medium" at bounding box center [42, 151] width 34 height 6
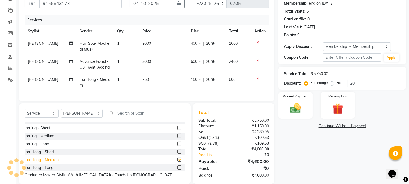
checkbox input "false"
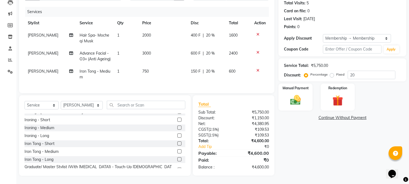
click at [256, 68] on icon at bounding box center [257, 70] width 3 height 4
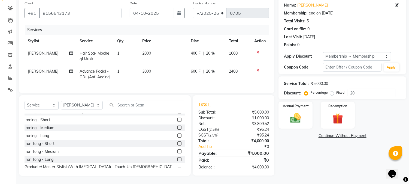
scroll to position [53, 0]
click at [296, 112] on img at bounding box center [296, 118] width 18 height 13
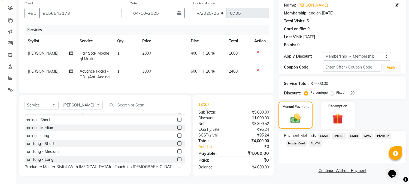
click at [336, 133] on span "ONLINE" at bounding box center [339, 136] width 14 height 6
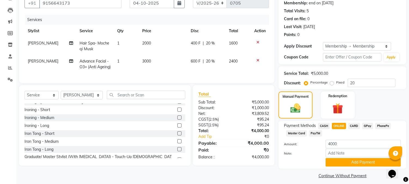
scroll to position [57, 0]
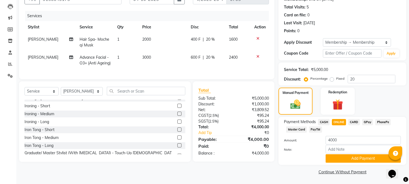
click at [342, 162] on div "Payment Methods CASH ONLINE CARD GPay PhonePe Master Card PayTM Amount: 4000 No…" at bounding box center [342, 141] width 128 height 48
click at [342, 158] on button "Add Payment" at bounding box center [363, 158] width 75 height 8
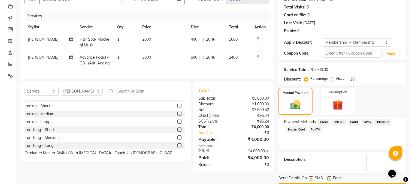
scroll to position [72, 0]
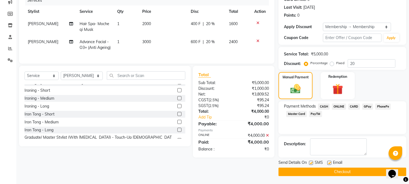
click at [339, 171] on button "Checkout" at bounding box center [342, 171] width 128 height 8
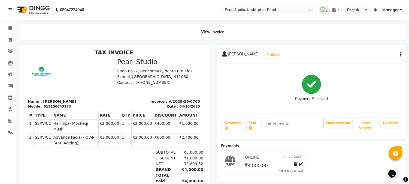
scroll to position [4, 0]
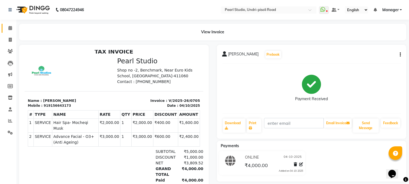
click at [10, 31] on link "Calendar" at bounding box center [8, 28] width 13 height 9
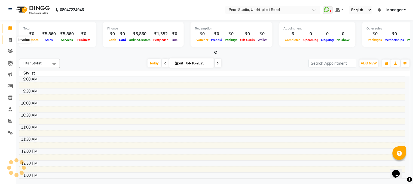
click at [10, 40] on icon at bounding box center [10, 40] width 3 height 4
select select "5290"
select select "service"
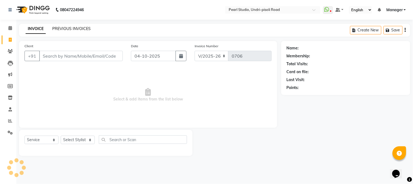
click at [83, 28] on link "PREVIOUS INVOICES" at bounding box center [71, 28] width 38 height 5
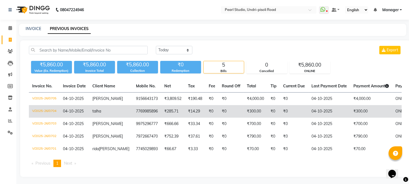
scroll to position [5, 0]
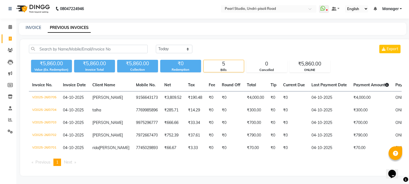
click at [41, 25] on div "INVOICE PREVIOUS INVOICES" at bounding box center [209, 28] width 381 height 6
click at [37, 25] on link "INVOICE" at bounding box center [34, 27] width 16 height 5
select select "service"
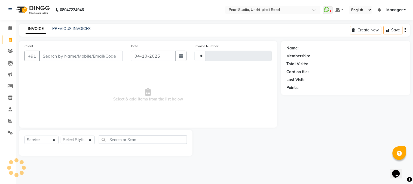
type input "0706"
select select "5290"
drag, startPoint x: 52, startPoint y: 59, endPoint x: 58, endPoint y: 59, distance: 6.5
click at [58, 59] on input "Client" at bounding box center [81, 56] width 84 height 10
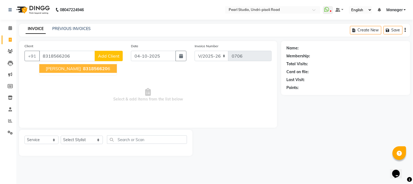
type input "8318566206"
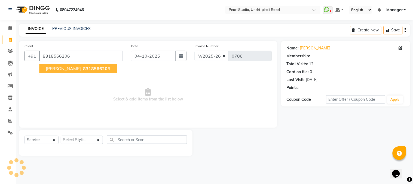
select select "1: Object"
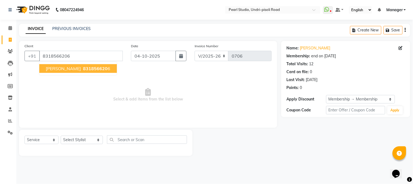
click at [83, 70] on span "831856620" at bounding box center [95, 68] width 25 height 5
select select "1: Object"
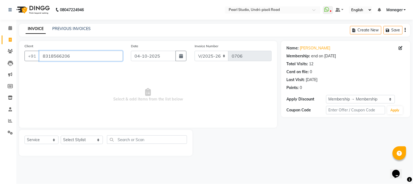
click at [77, 59] on input "8318566206" at bounding box center [81, 56] width 84 height 10
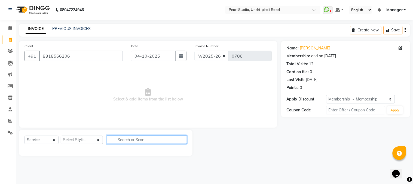
click at [113, 142] on input "text" at bounding box center [147, 139] width 80 height 8
type input "h"
click at [151, 137] on input "spa" at bounding box center [143, 139] width 72 height 8
type input "spa"
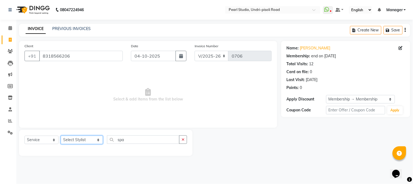
click at [90, 139] on select "Select Stylist Avinash Kala Manager [PERSON_NAME] [PERSON_NAME] [PERSON_NAME] A…" at bounding box center [82, 139] width 42 height 8
select select "63726"
click at [61, 136] on select "Select Stylist Avinash Kala Manager [PERSON_NAME] [PERSON_NAME] [PERSON_NAME] A…" at bounding box center [82, 139] width 42 height 8
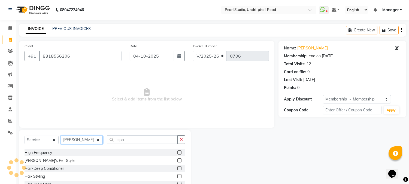
scroll to position [81, 0]
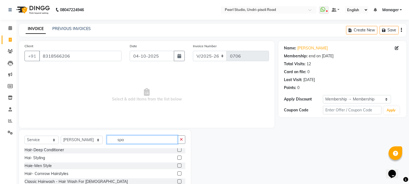
click at [136, 140] on input "spa" at bounding box center [142, 139] width 71 height 8
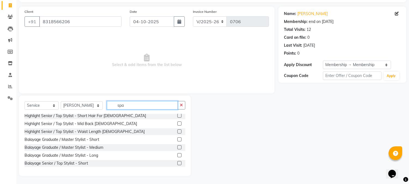
scroll to position [646, 0]
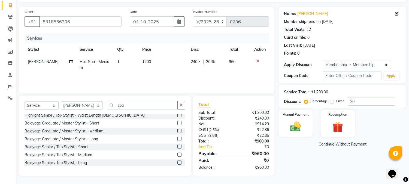
checkbox input "false"
click at [255, 61] on div at bounding box center [259, 61] width 11 height 4
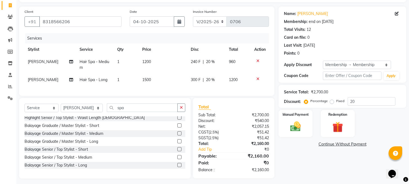
checkbox input "false"
drag, startPoint x: 258, startPoint y: 60, endPoint x: 261, endPoint y: 59, distance: 3.2
click at [261, 59] on div at bounding box center [259, 61] width 11 height 4
click at [257, 61] on icon at bounding box center [257, 61] width 3 height 4
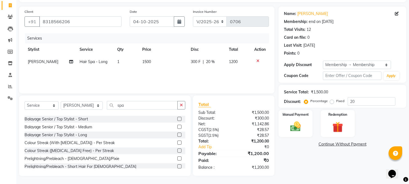
scroll to position [686, 0]
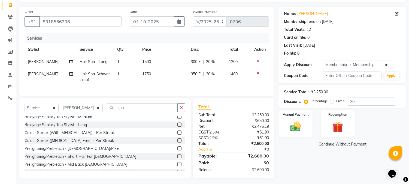
checkbox input "false"
click at [259, 72] on div at bounding box center [259, 73] width 11 height 4
click at [257, 71] on icon at bounding box center [257, 73] width 3 height 4
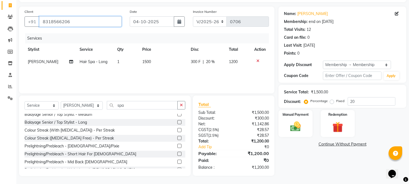
click at [75, 18] on input "8318566206" at bounding box center [80, 21] width 82 height 10
type input "831856620"
type input "0"
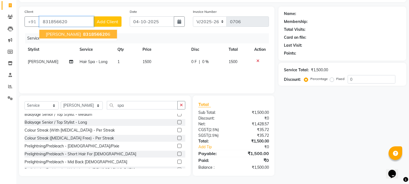
type input "8318566206"
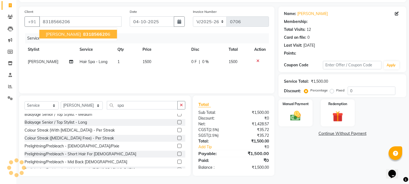
type input "20"
select select "1: Object"
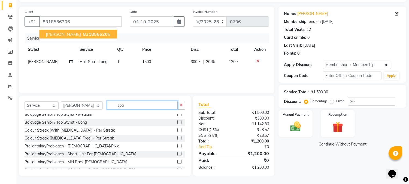
click at [151, 103] on input "spa" at bounding box center [142, 105] width 71 height 8
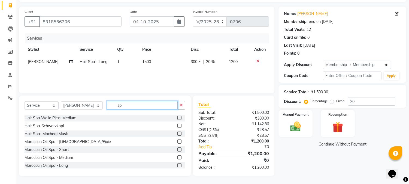
type input "s"
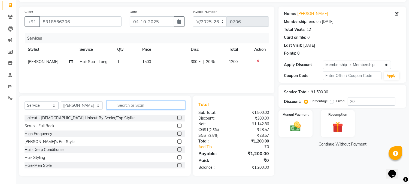
scroll to position [55, 0]
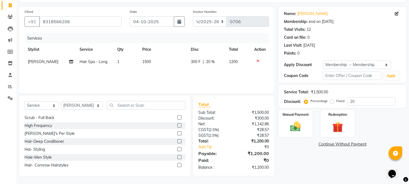
click at [177, 131] on label at bounding box center [179, 133] width 4 height 4
click at [177, 132] on input "checkbox" at bounding box center [179, 134] width 4 height 4
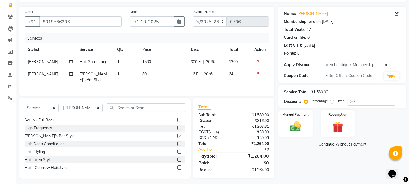
checkbox input "false"
click at [256, 72] on icon at bounding box center [257, 73] width 3 height 4
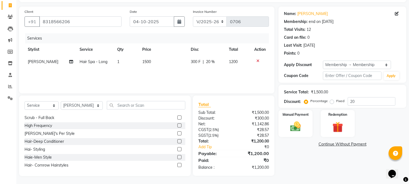
click at [177, 117] on label at bounding box center [179, 117] width 4 height 4
click at [177, 117] on input "checkbox" at bounding box center [179, 118] width 4 height 4
checkbox input "false"
click at [258, 71] on icon at bounding box center [257, 73] width 3 height 4
click at [177, 148] on label at bounding box center [179, 149] width 4 height 4
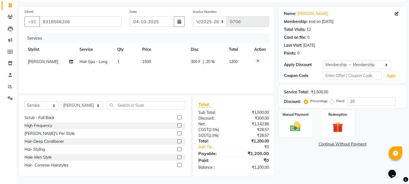
click at [177, 148] on input "checkbox" at bounding box center [179, 149] width 4 height 4
checkbox input "false"
click at [177, 157] on label at bounding box center [179, 157] width 4 height 4
click at [177, 157] on input "checkbox" at bounding box center [179, 157] width 4 height 4
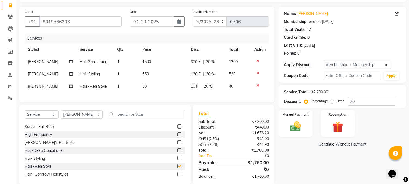
checkbox input "false"
click at [257, 86] on icon at bounding box center [257, 85] width 3 height 4
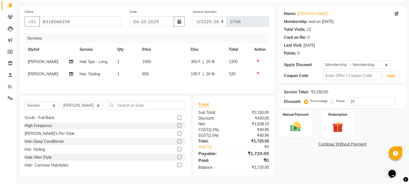
click at [257, 72] on icon at bounding box center [257, 73] width 3 height 4
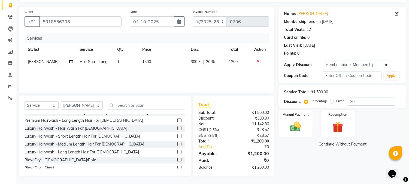
scroll to position [216, 0]
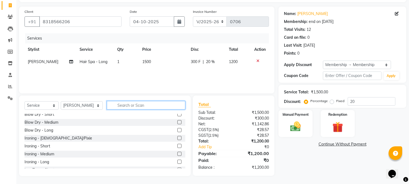
click at [132, 104] on input "text" at bounding box center [146, 105] width 78 height 8
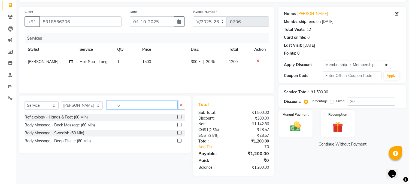
scroll to position [0, 0]
type input "6"
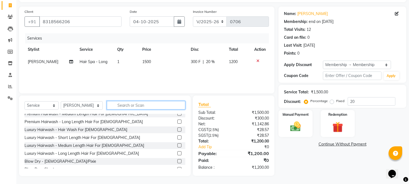
scroll to position [202, 0]
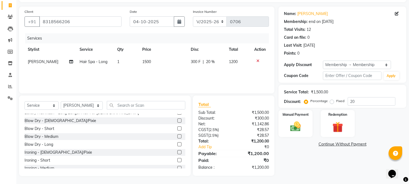
click at [55, 142] on div "Blow Dry - Long" at bounding box center [105, 144] width 161 height 7
click at [177, 142] on label at bounding box center [179, 144] width 4 height 4
click at [177, 142] on input "checkbox" at bounding box center [179, 144] width 4 height 4
checkbox input "false"
click at [259, 71] on icon at bounding box center [257, 73] width 3 height 4
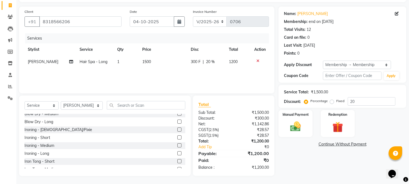
scroll to position [242, 0]
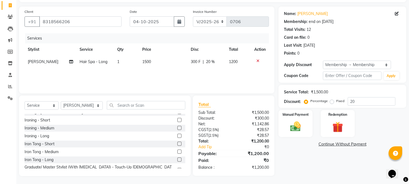
click at [177, 160] on label at bounding box center [179, 159] width 4 height 4
click at [177, 160] on input "checkbox" at bounding box center [179, 160] width 4 height 4
checkbox input "false"
click at [177, 152] on label at bounding box center [179, 151] width 4 height 4
click at [177, 152] on input "checkbox" at bounding box center [179, 152] width 4 height 4
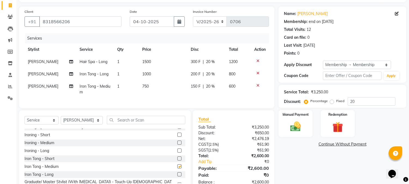
checkbox input "false"
click at [177, 160] on label at bounding box center [179, 158] width 4 height 4
click at [177, 160] on input "checkbox" at bounding box center [179, 159] width 4 height 4
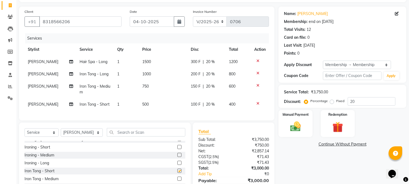
checkbox input "false"
click at [257, 101] on icon at bounding box center [257, 103] width 3 height 4
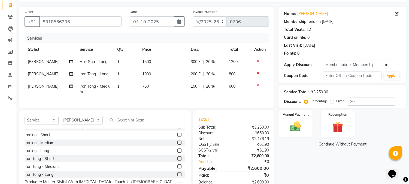
click at [256, 86] on icon at bounding box center [257, 85] width 3 height 4
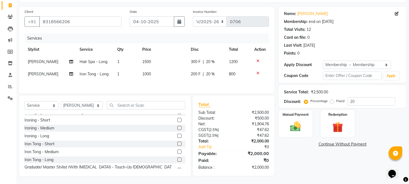
click at [257, 74] on icon at bounding box center [257, 73] width 3 height 4
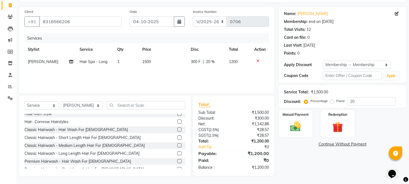
scroll to position [58, 0]
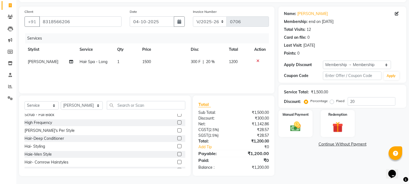
click at [177, 146] on label at bounding box center [179, 146] width 4 height 4
click at [177, 146] on input "checkbox" at bounding box center [179, 146] width 4 height 4
checkbox input "false"
click at [148, 72] on td "650" at bounding box center [163, 74] width 48 height 12
select select "63726"
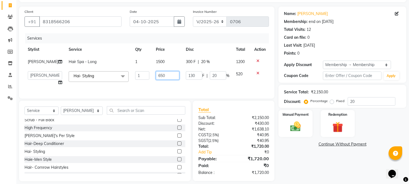
click at [160, 80] on input "650" at bounding box center [167, 75] width 23 height 8
type input "600"
click at [234, 93] on div "Client [PHONE_NUMBER] Date [DATE] Invoice Number V/2025 V/[PHONE_NUMBER] Servic…" at bounding box center [146, 53] width 255 height 92
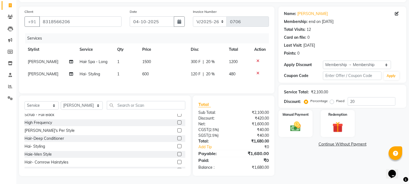
click at [96, 74] on span "Hai- Styling" at bounding box center [90, 73] width 20 height 5
select select "63726"
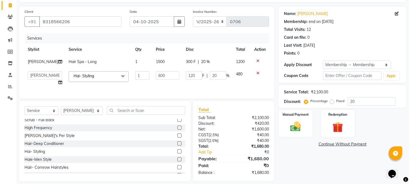
click at [117, 81] on span at bounding box center [122, 76] width 11 height 10
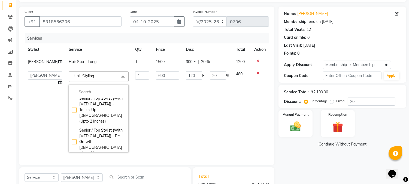
scroll to position [646, 0]
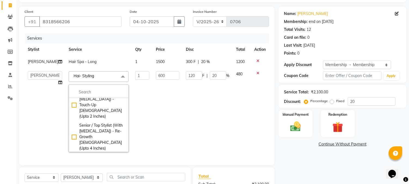
click at [93, 78] on span "Hai- Styling x" at bounding box center [99, 76] width 60 height 11
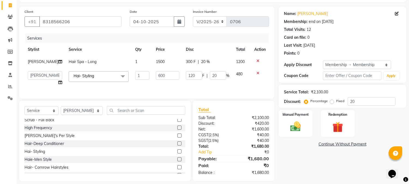
click at [104, 82] on span "Hai- Styling x" at bounding box center [99, 76] width 60 height 11
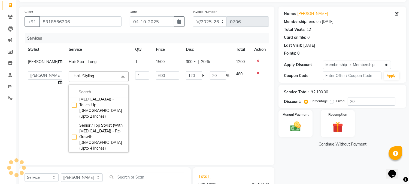
click at [85, 78] on span "Hai- Styling" at bounding box center [84, 75] width 20 height 5
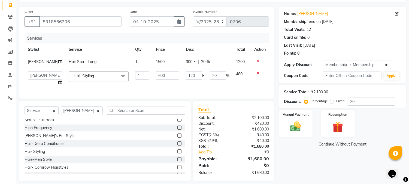
click at [85, 78] on span "Hai- Styling" at bounding box center [84, 75] width 20 height 5
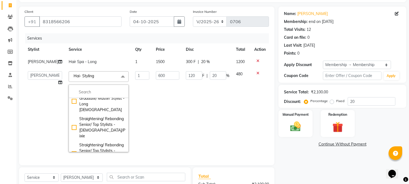
scroll to position [2099, 0]
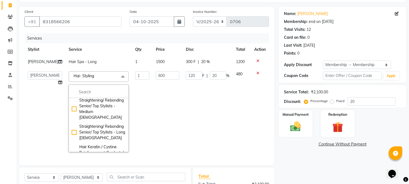
click at [94, 78] on link "x" at bounding box center [95, 75] width 2 height 5
type input "0"
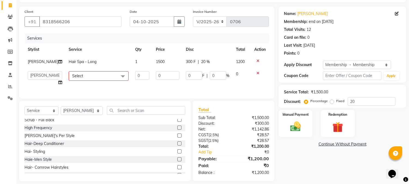
click at [85, 81] on span "Select" at bounding box center [99, 76] width 60 height 10
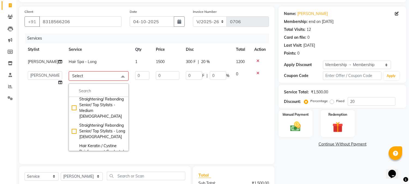
click at [83, 81] on span "Select" at bounding box center [99, 76] width 60 height 10
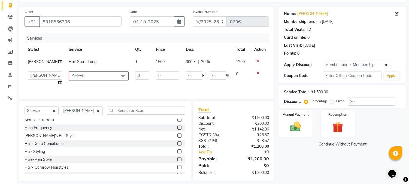
click at [117, 81] on span at bounding box center [122, 76] width 11 height 10
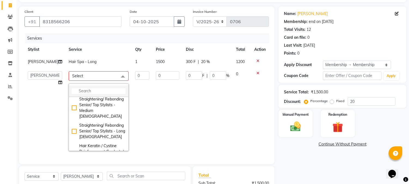
click at [89, 94] on input "multiselect-search" at bounding box center [99, 91] width 54 height 6
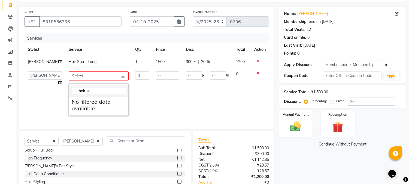
scroll to position [0, 0]
click at [118, 81] on span at bounding box center [122, 76] width 11 height 10
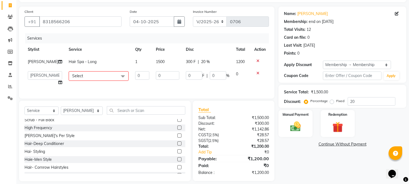
click at [98, 81] on span "Select" at bounding box center [99, 76] width 60 height 10
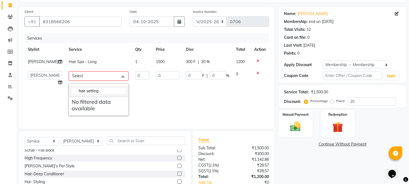
click at [102, 94] on input "hair setting" at bounding box center [99, 91] width 54 height 6
type input "h"
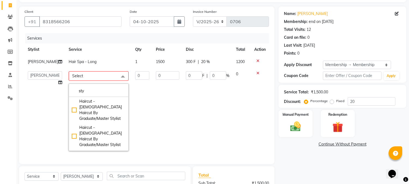
type input "sty"
click at [117, 79] on span at bounding box center [122, 76] width 11 height 10
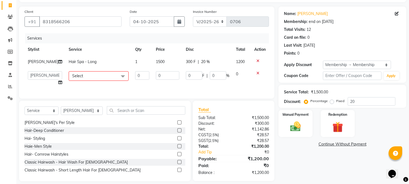
scroll to position [58, 0]
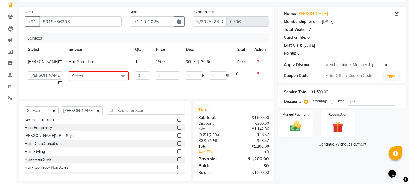
click at [177, 153] on label at bounding box center [179, 151] width 4 height 4
click at [177, 153] on input "checkbox" at bounding box center [179, 152] width 4 height 4
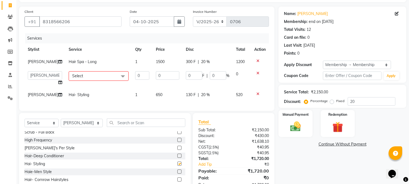
checkbox input "false"
click at [256, 75] on icon at bounding box center [257, 73] width 3 height 4
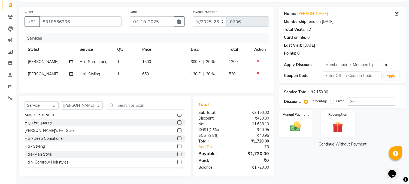
click at [145, 74] on span "650" at bounding box center [145, 73] width 7 height 5
select select "63726"
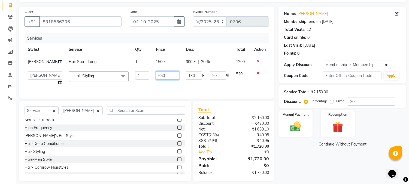
click at [164, 80] on input "650" at bounding box center [167, 75] width 23 height 8
type input "600"
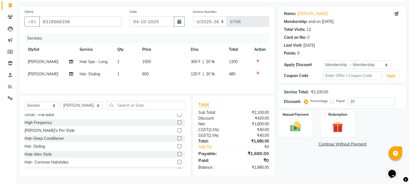
click at [232, 93] on div "Client [PHONE_NUMBER] Date [DATE] Invoice Number V/2025 V/[PHONE_NUMBER] Servic…" at bounding box center [146, 50] width 255 height 87
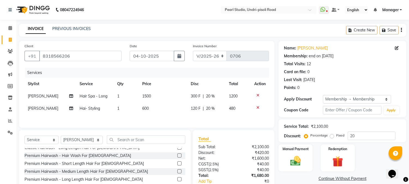
scroll to position [36, 0]
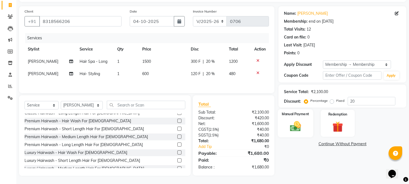
click at [294, 129] on img at bounding box center [296, 126] width 18 height 13
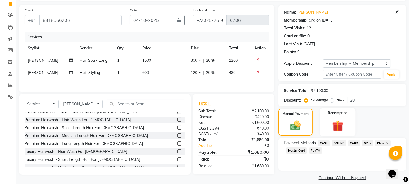
scroll to position [41, 0]
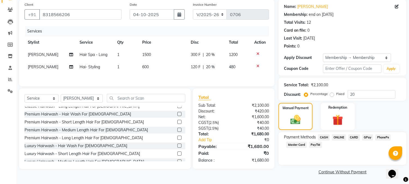
click at [342, 136] on span "ONLINE" at bounding box center [339, 137] width 14 height 6
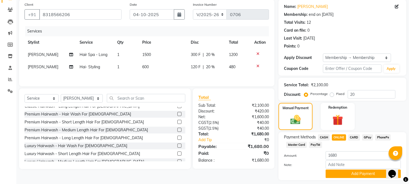
scroll to position [57, 0]
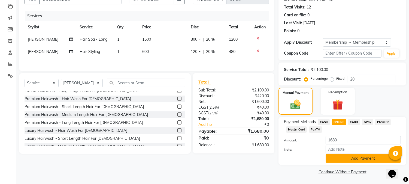
click at [358, 156] on button "Add Payment" at bounding box center [363, 158] width 75 height 8
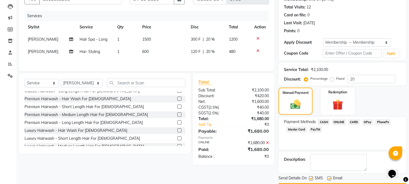
scroll to position [72, 0]
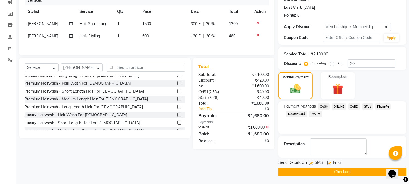
click at [351, 171] on button "Checkout" at bounding box center [342, 171] width 128 height 8
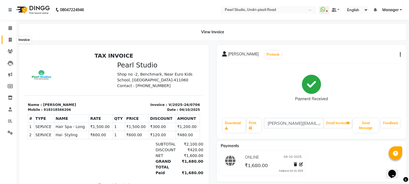
click at [11, 42] on span at bounding box center [10, 40] width 10 height 6
select select "service"
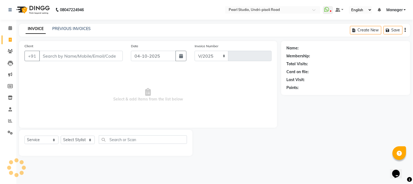
select select "5290"
type input "0707"
click at [73, 26] on link "PREVIOUS INVOICES" at bounding box center [71, 28] width 38 height 5
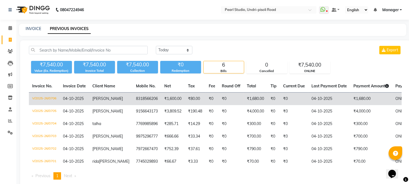
scroll to position [17, 0]
